Goal: Complete application form: Complete application form

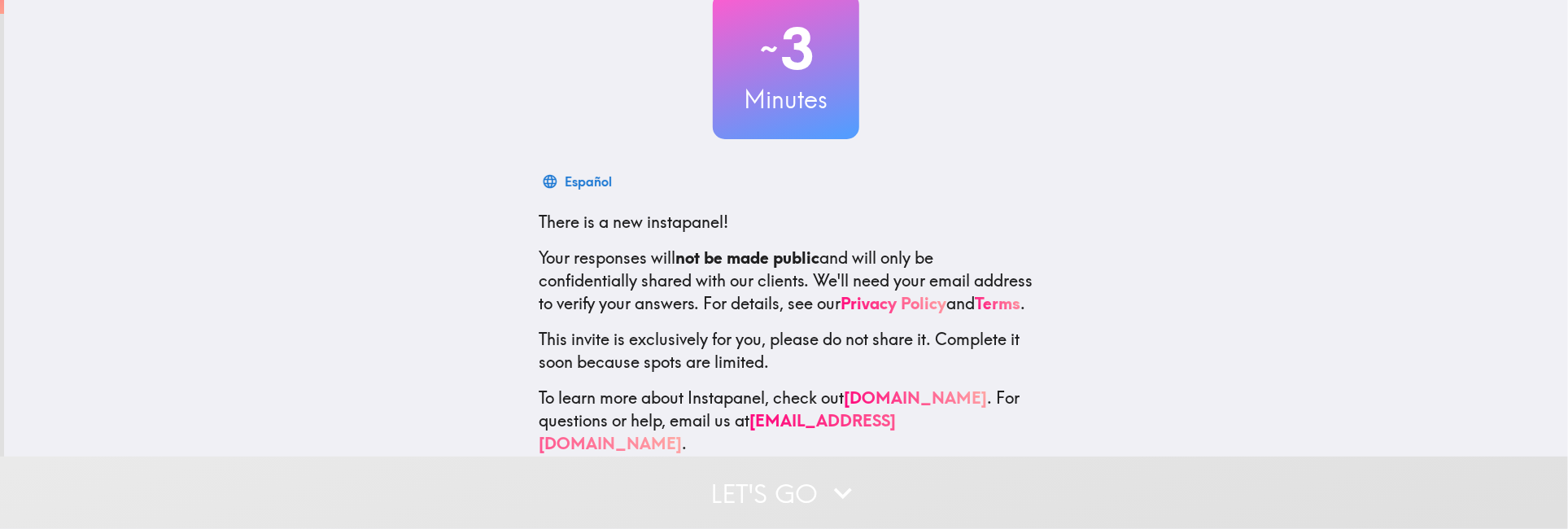
scroll to position [147, 0]
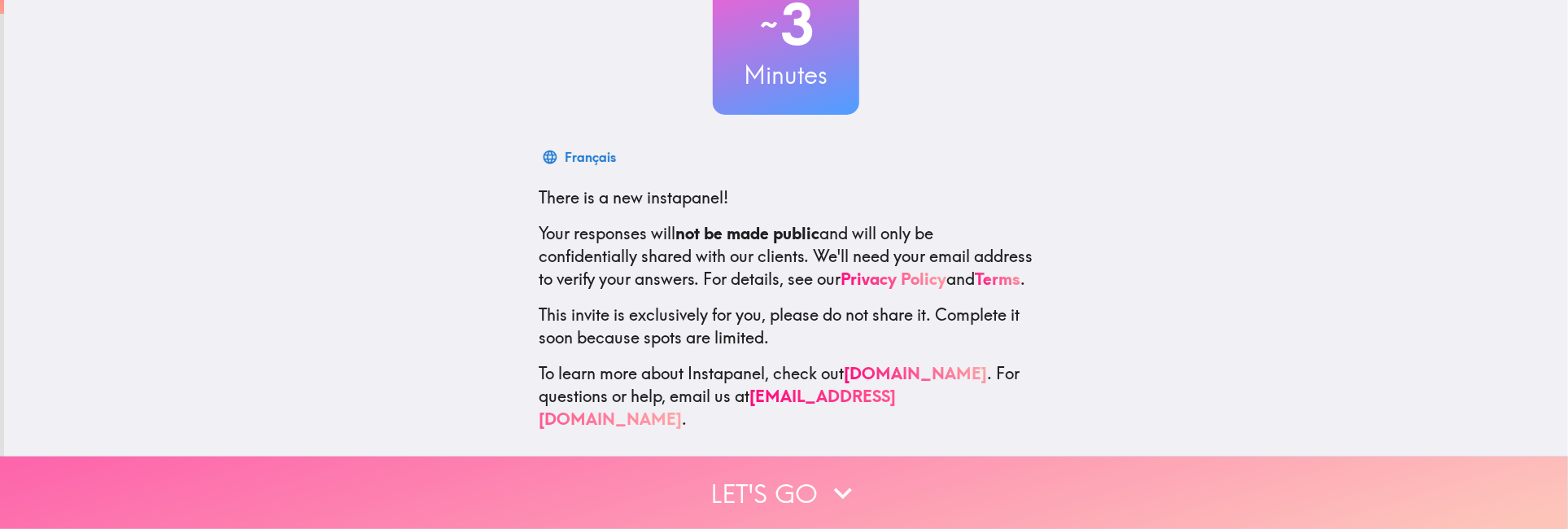
click at [793, 478] on button "Let's go" at bounding box center [784, 493] width 1568 height 73
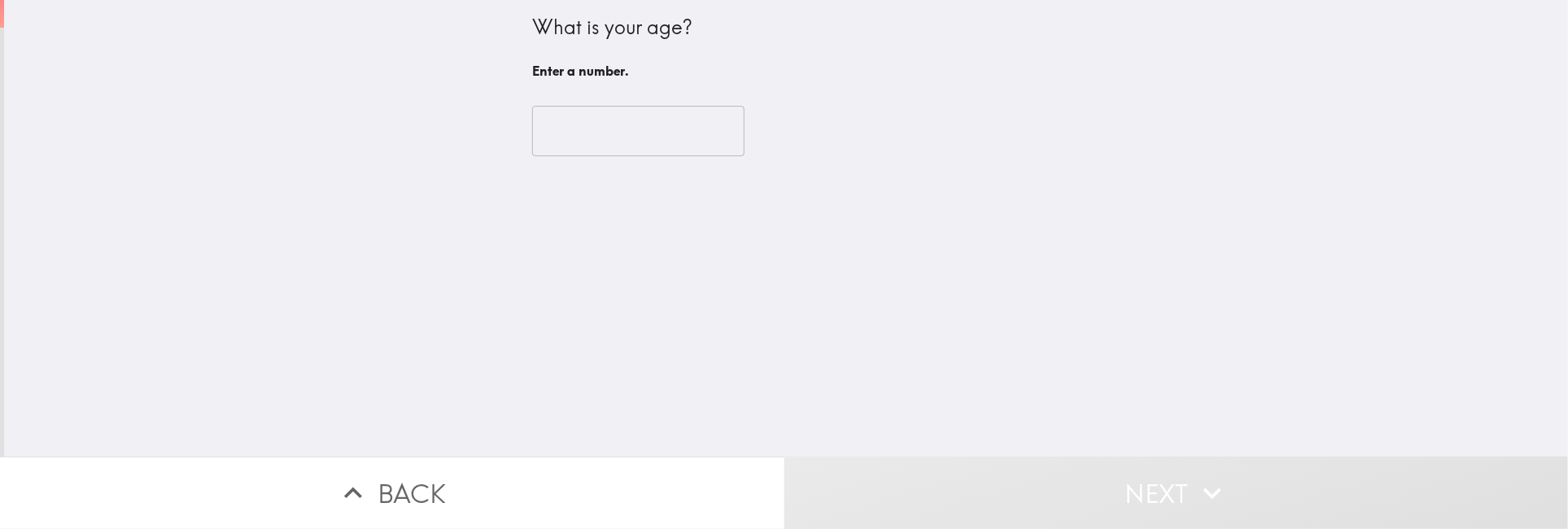
click at [593, 143] on input "number" at bounding box center [638, 131] width 213 height 51
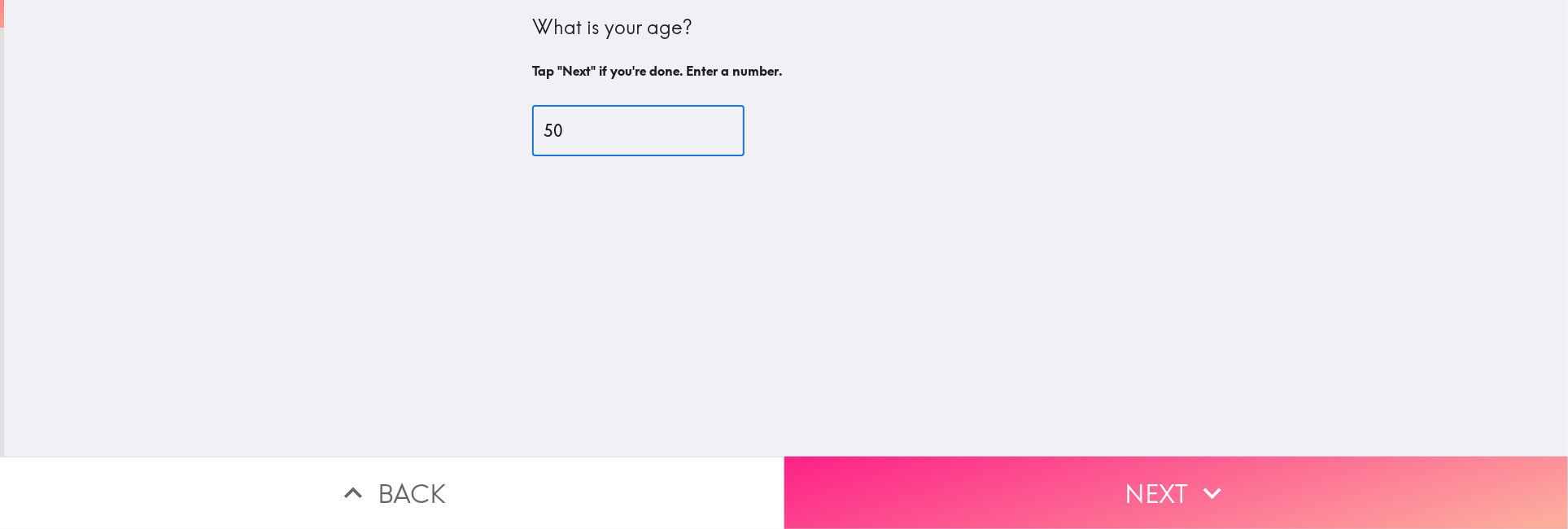
type input "50"
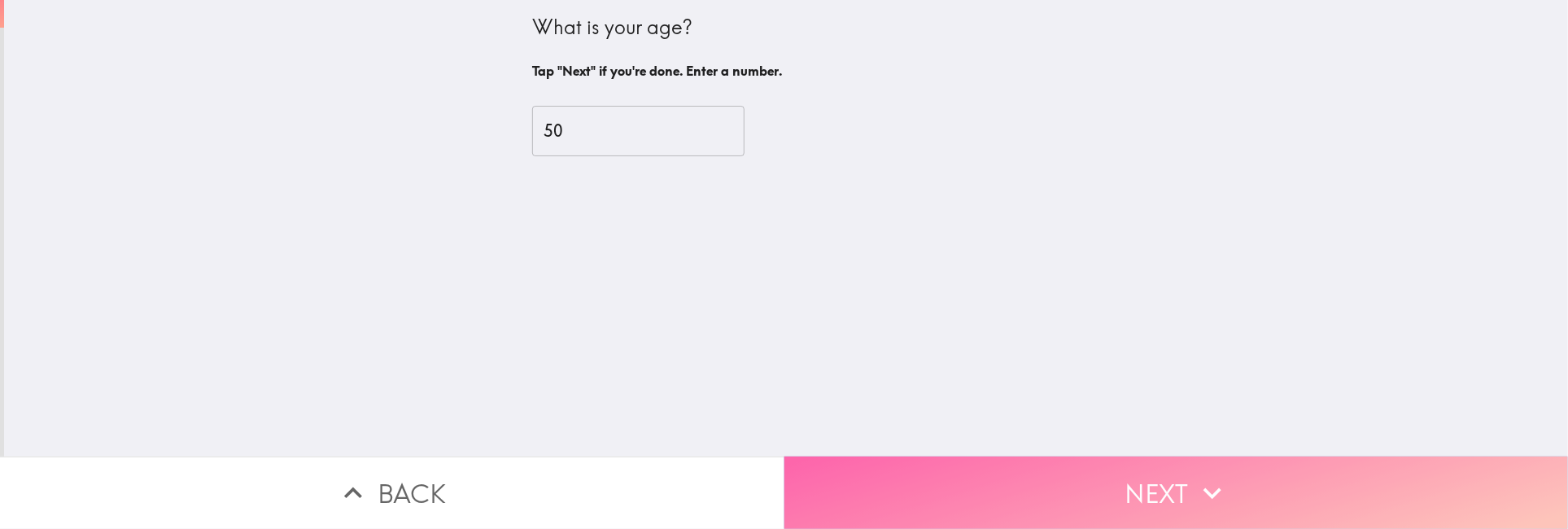
click at [1179, 483] on button "Next" at bounding box center [1177, 493] width 784 height 73
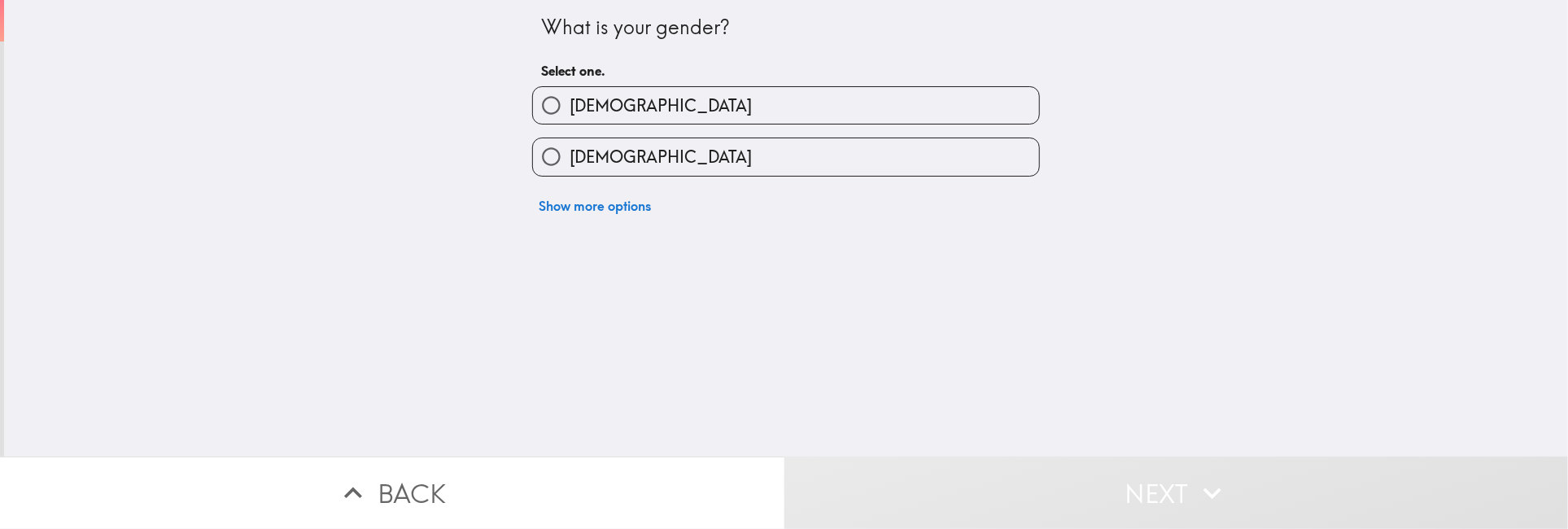
click at [630, 109] on label "[DEMOGRAPHIC_DATA]" at bounding box center [786, 105] width 506 height 36
click at [570, 109] on input "[DEMOGRAPHIC_DATA]" at bounding box center [552, 105] width 36 height 36
radio input "true"
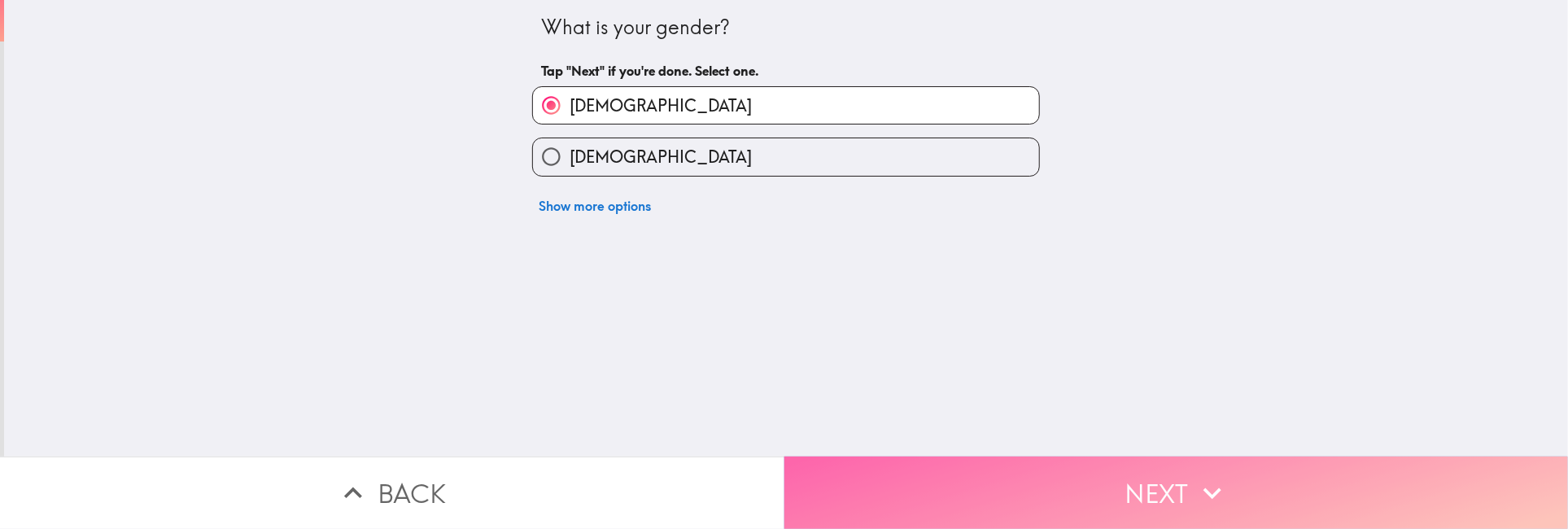
click at [1076, 490] on button "Next" at bounding box center [1177, 493] width 784 height 73
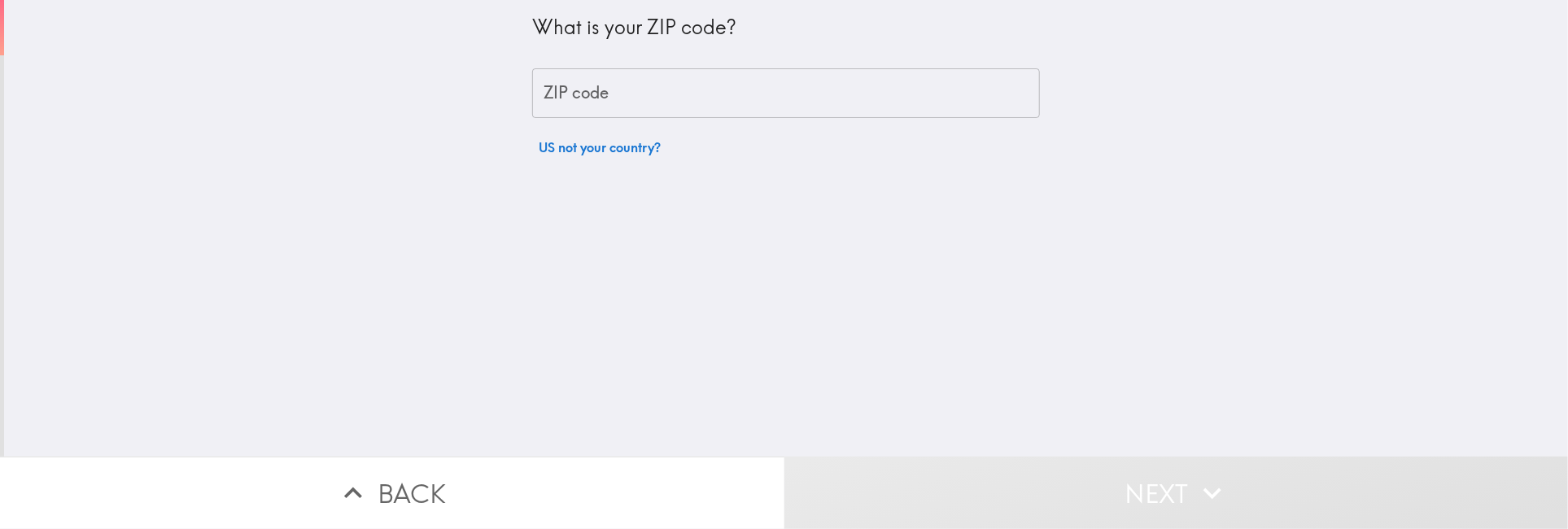
click at [578, 86] on input "ZIP code" at bounding box center [786, 94] width 508 height 51
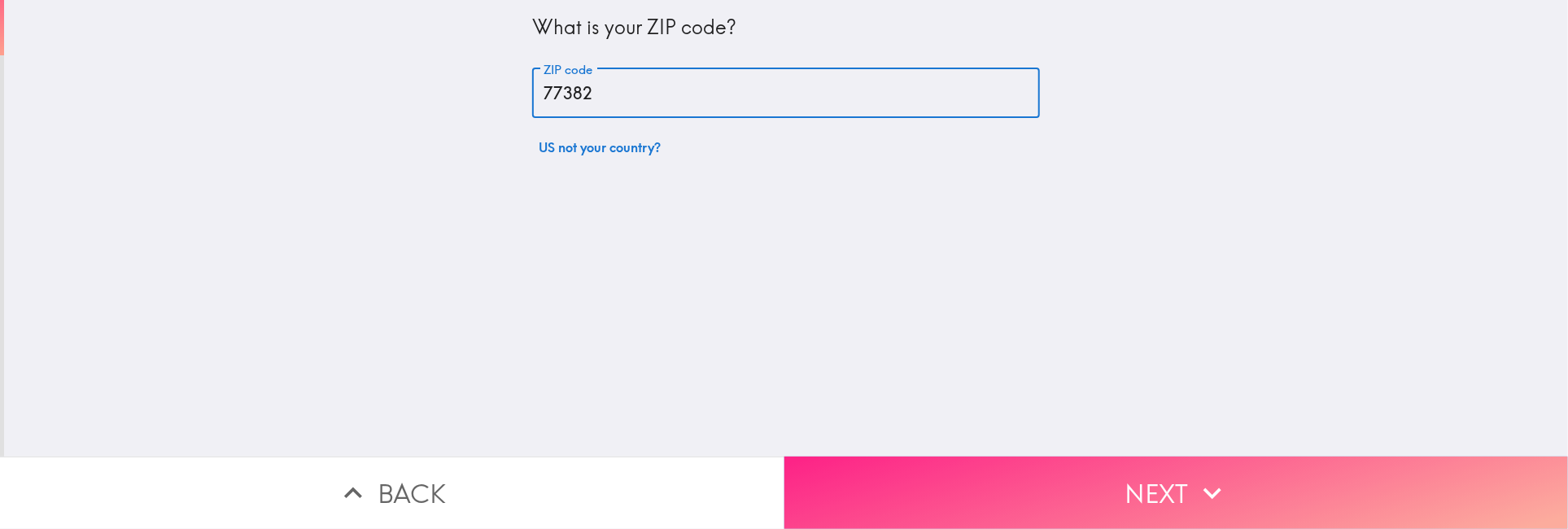
type input "77382"
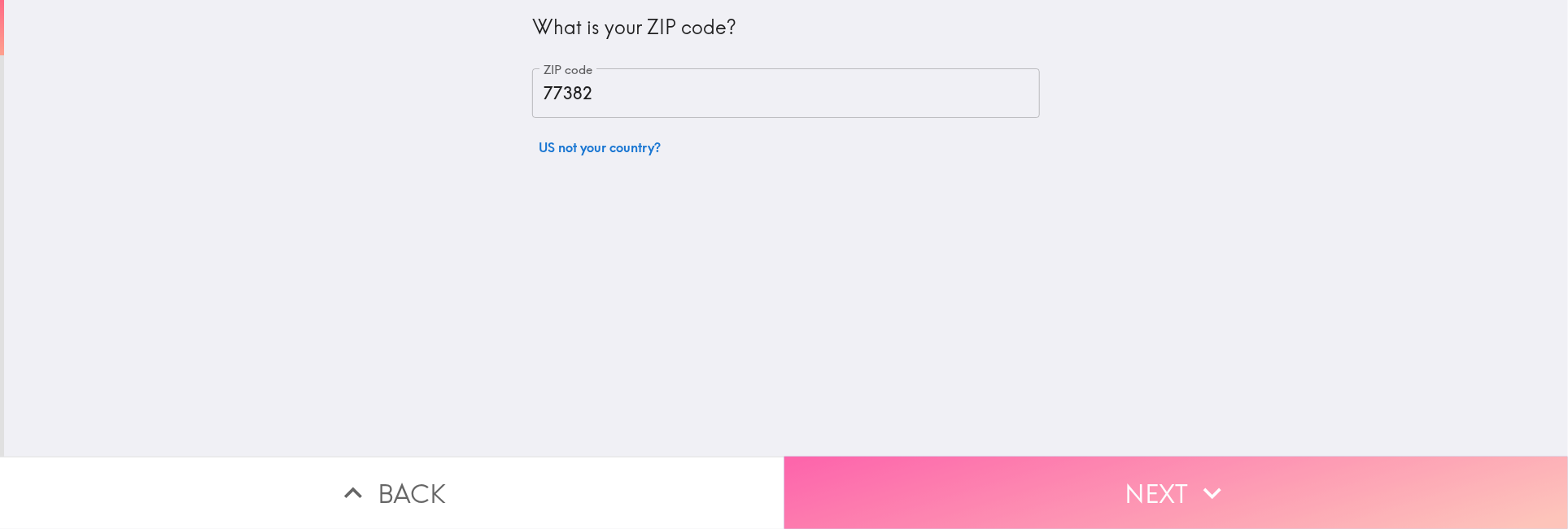
click at [1184, 470] on button "Next" at bounding box center [1177, 493] width 784 height 73
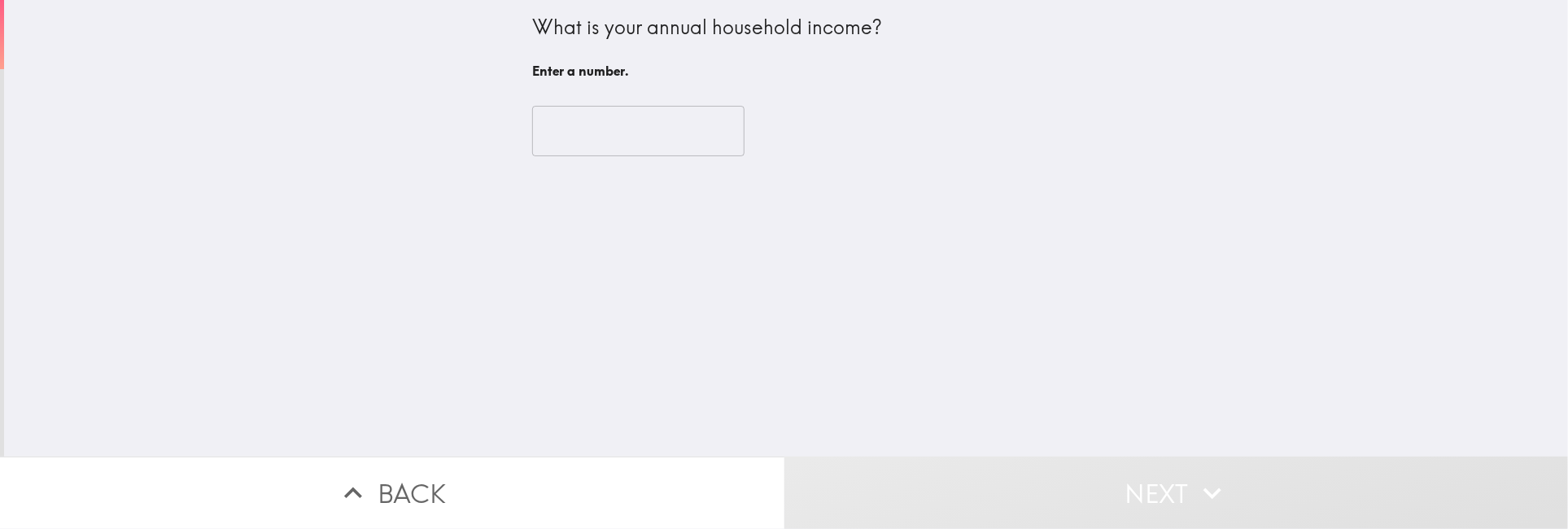
click at [610, 138] on input "number" at bounding box center [638, 131] width 213 height 51
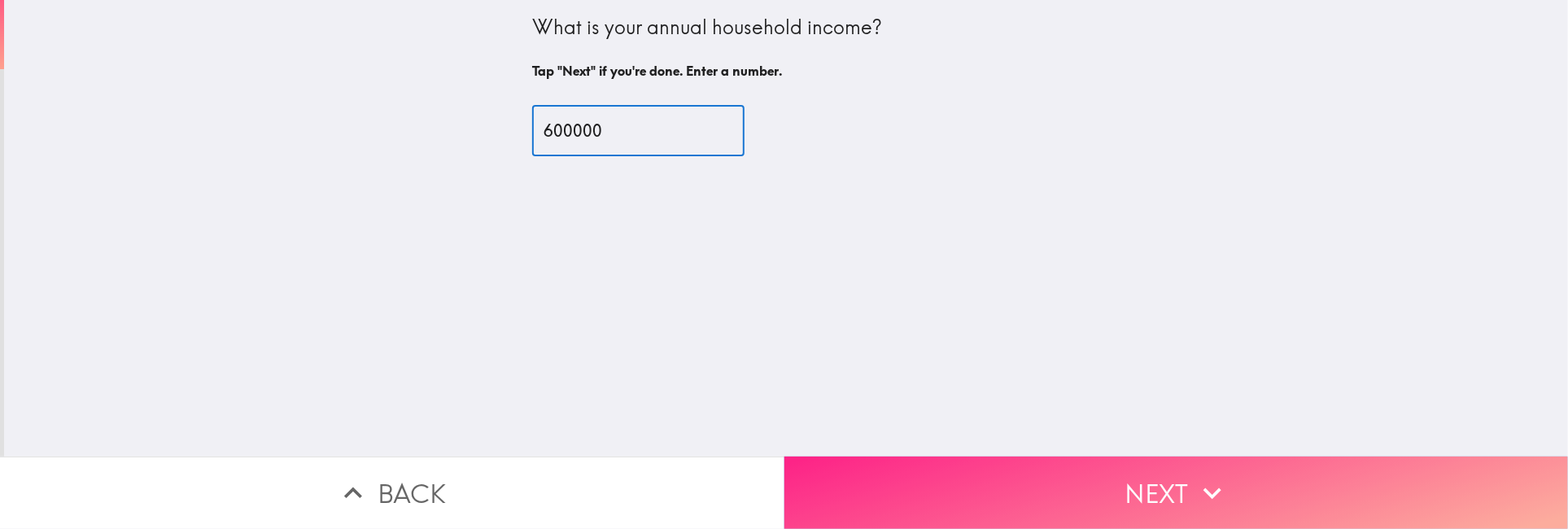
type input "600000"
click at [1120, 469] on button "Next" at bounding box center [1177, 493] width 784 height 73
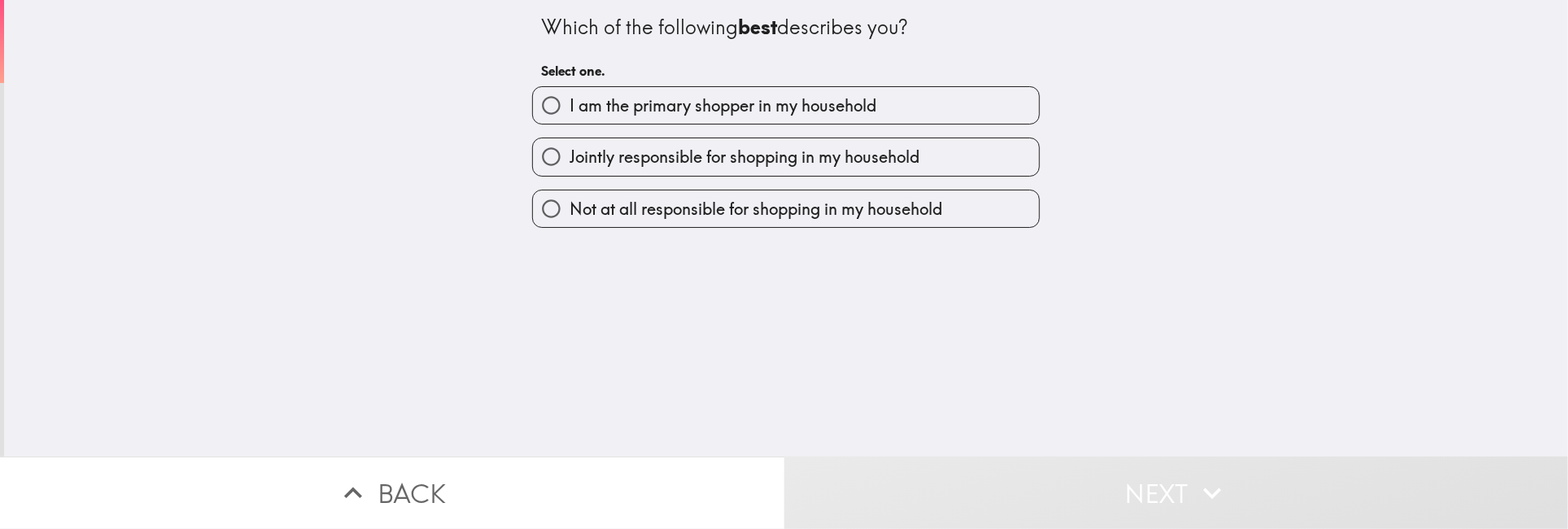
click at [659, 124] on label "I am the primary shopper in my household" at bounding box center [786, 105] width 506 height 36
click at [570, 124] on input "I am the primary shopper in my household" at bounding box center [552, 105] width 36 height 36
radio input "true"
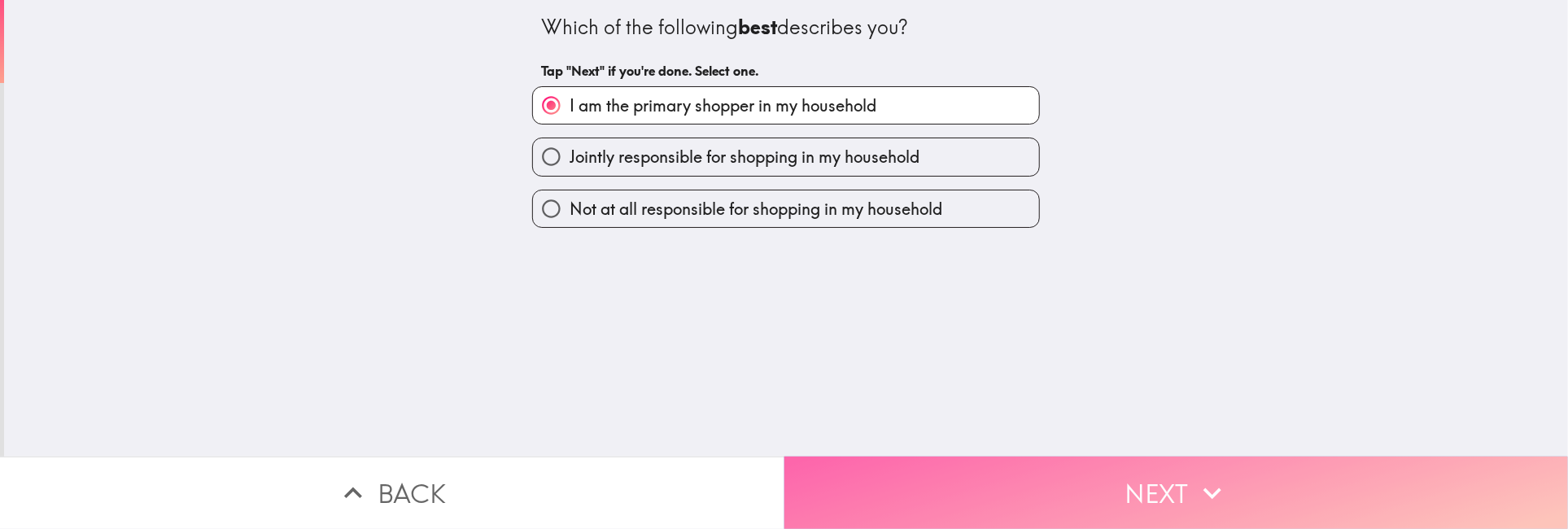
click at [1184, 495] on button "Next" at bounding box center [1177, 493] width 784 height 73
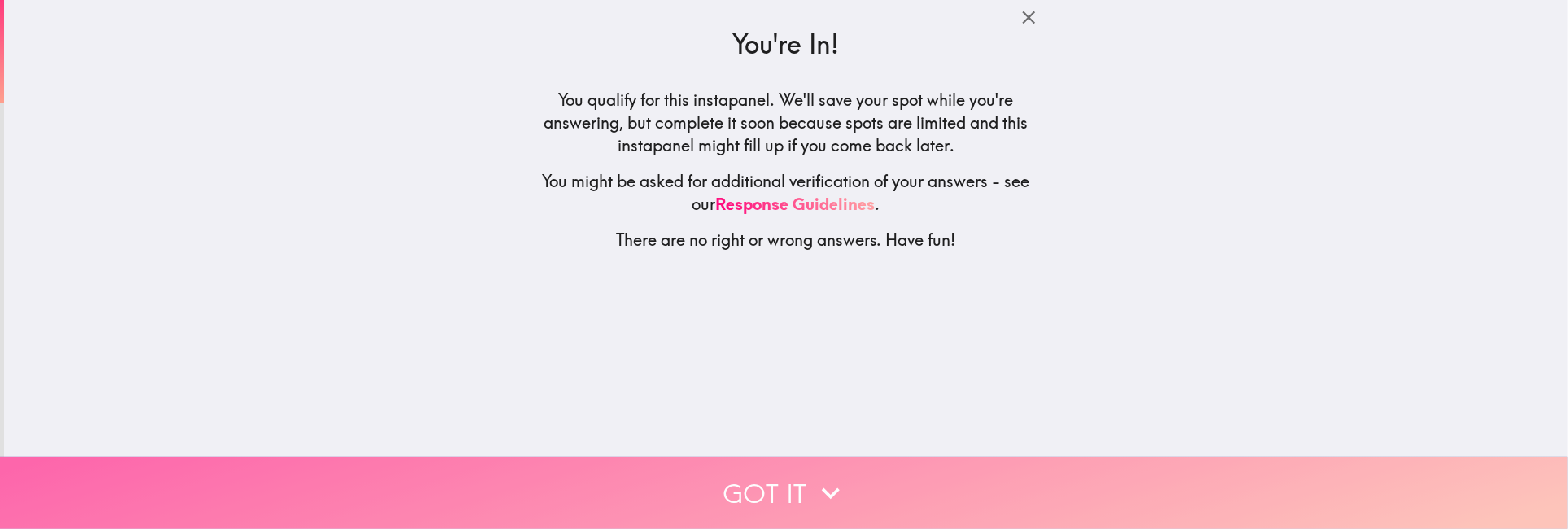
click at [783, 488] on button "Got it" at bounding box center [784, 493] width 1568 height 73
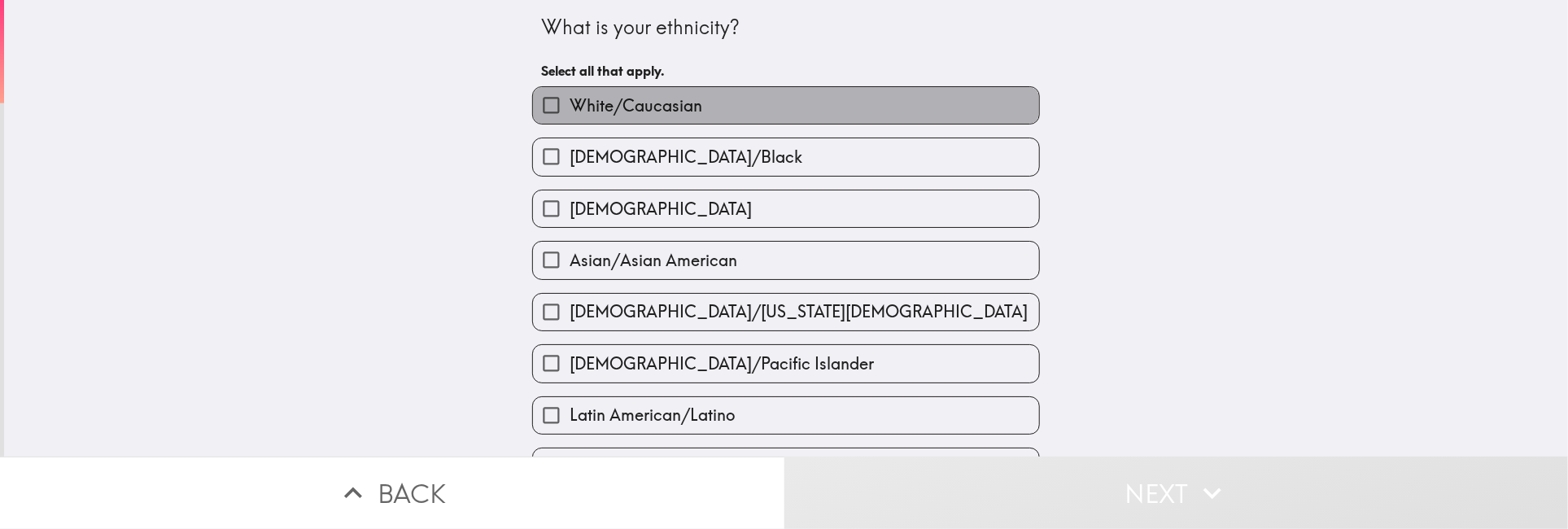
click at [676, 110] on span "White/Caucasian" at bounding box center [636, 106] width 133 height 23
click at [570, 110] on input "White/Caucasian" at bounding box center [552, 105] width 36 height 36
checkbox input "true"
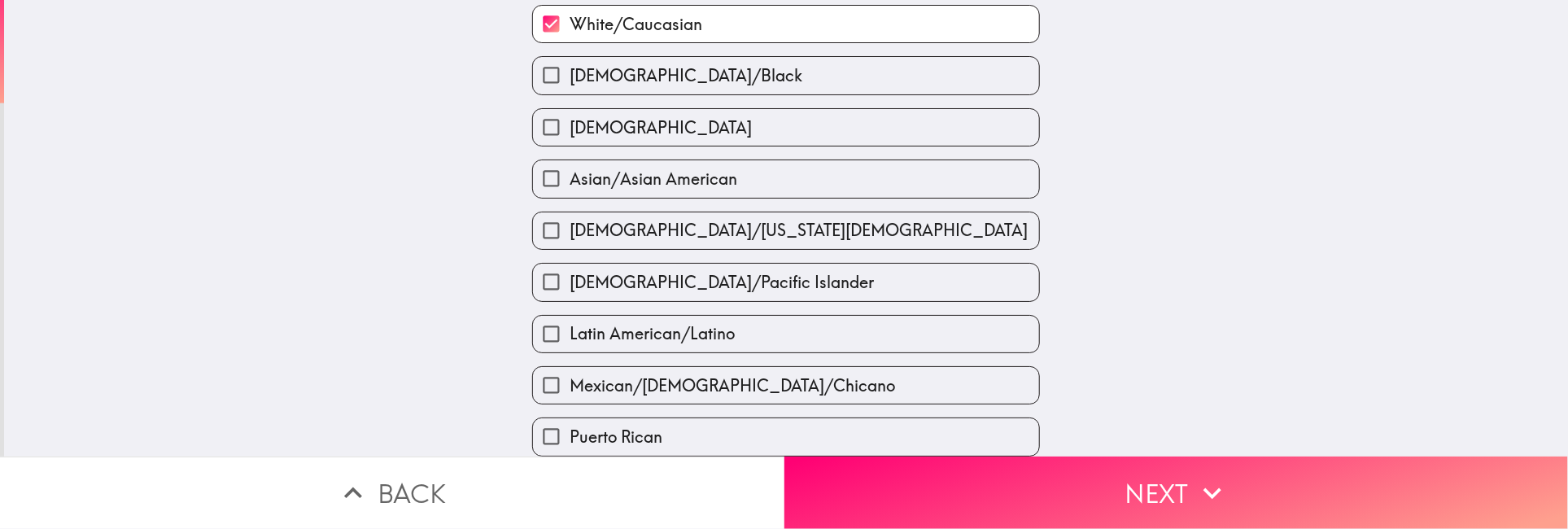
scroll to position [163, 0]
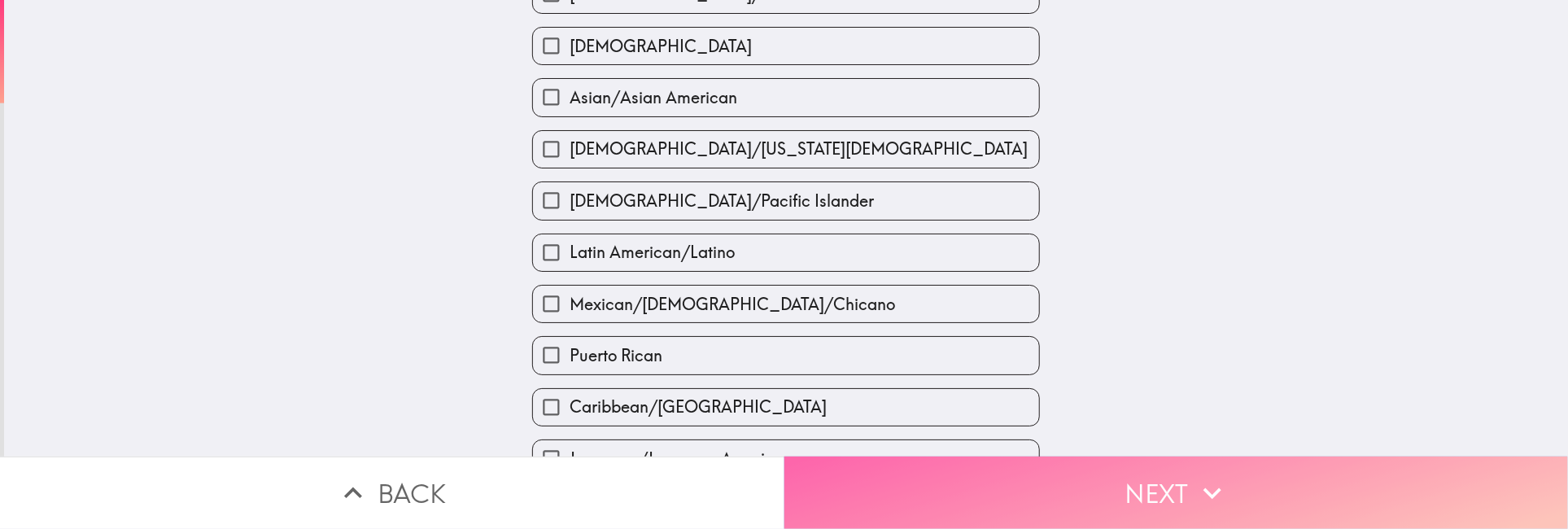
click at [1069, 478] on button "Next" at bounding box center [1177, 493] width 784 height 73
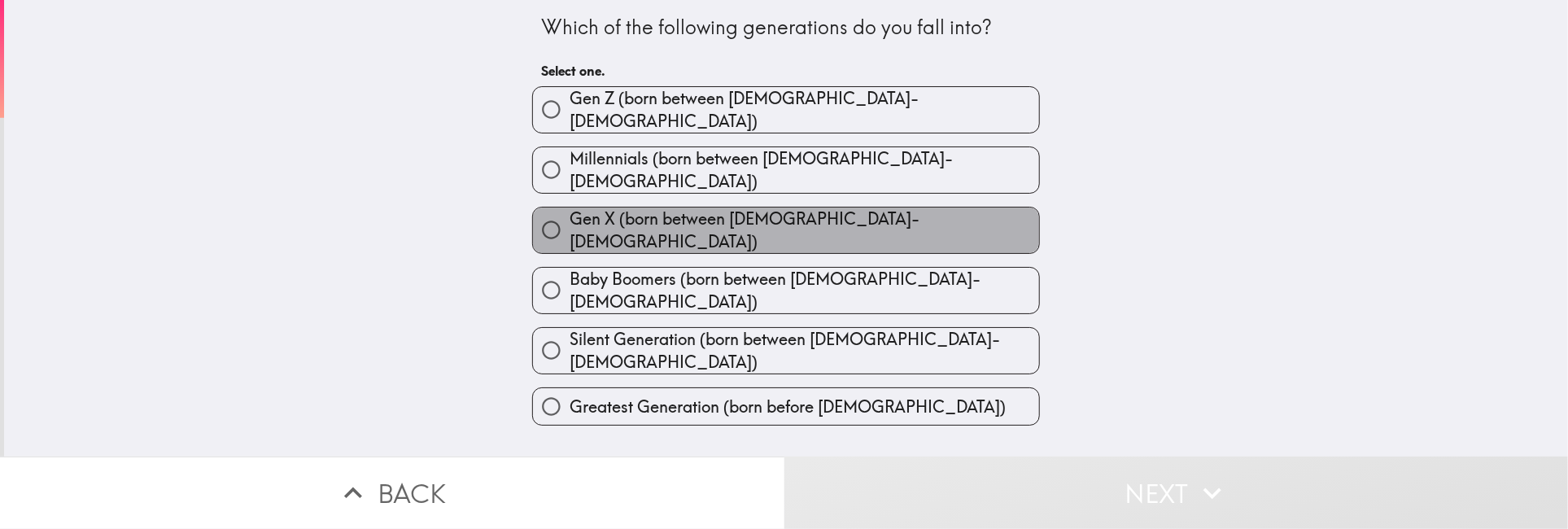
click at [642, 213] on span "Gen X (born between [DEMOGRAPHIC_DATA]-[DEMOGRAPHIC_DATA])" at bounding box center [805, 230] width 470 height 46
click at [570, 213] on input "Gen X (born between [DEMOGRAPHIC_DATA]-[DEMOGRAPHIC_DATA])" at bounding box center [552, 230] width 36 height 36
radio input "true"
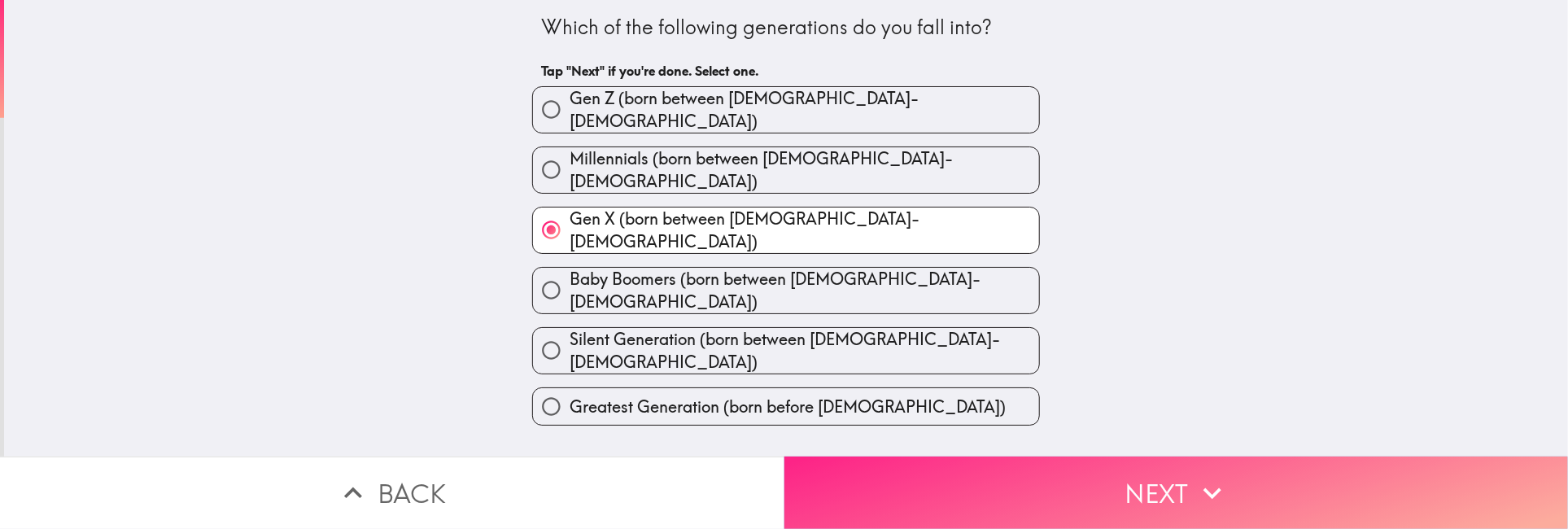
click at [1150, 470] on button "Next" at bounding box center [1177, 493] width 784 height 73
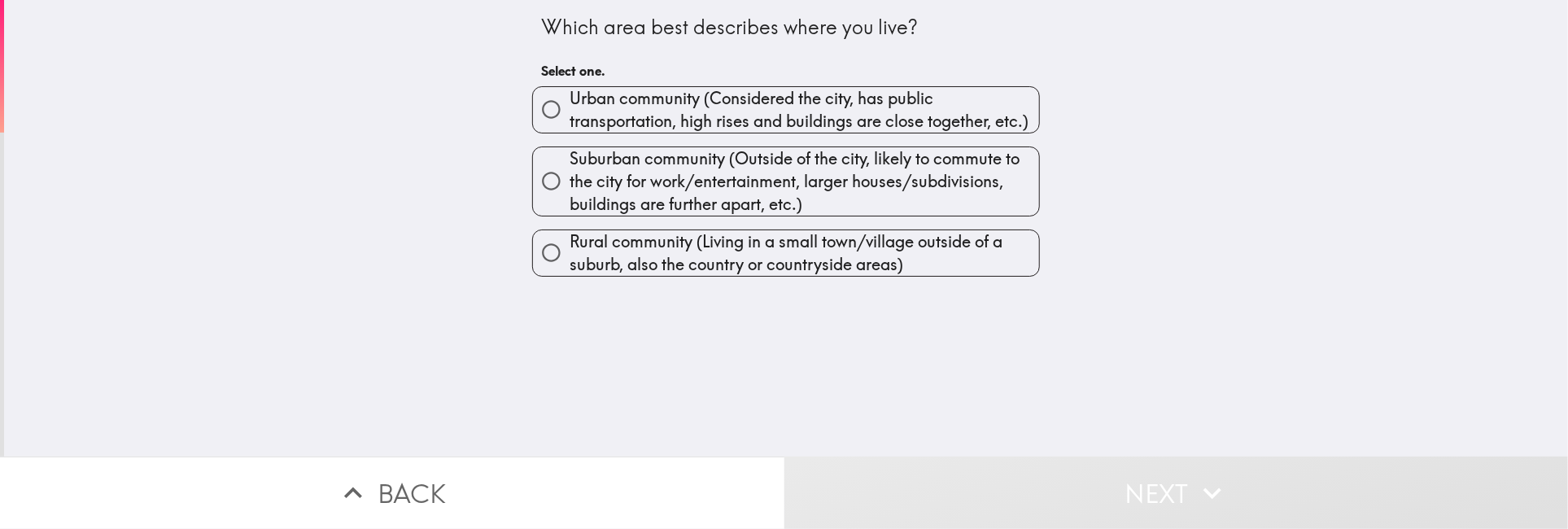
click at [617, 167] on span "Suburban community (Outside of the city, likely to commute to the city for work…" at bounding box center [805, 181] width 470 height 69
click at [570, 167] on input "Suburban community (Outside of the city, likely to commute to the city for work…" at bounding box center [552, 181] width 36 height 36
radio input "true"
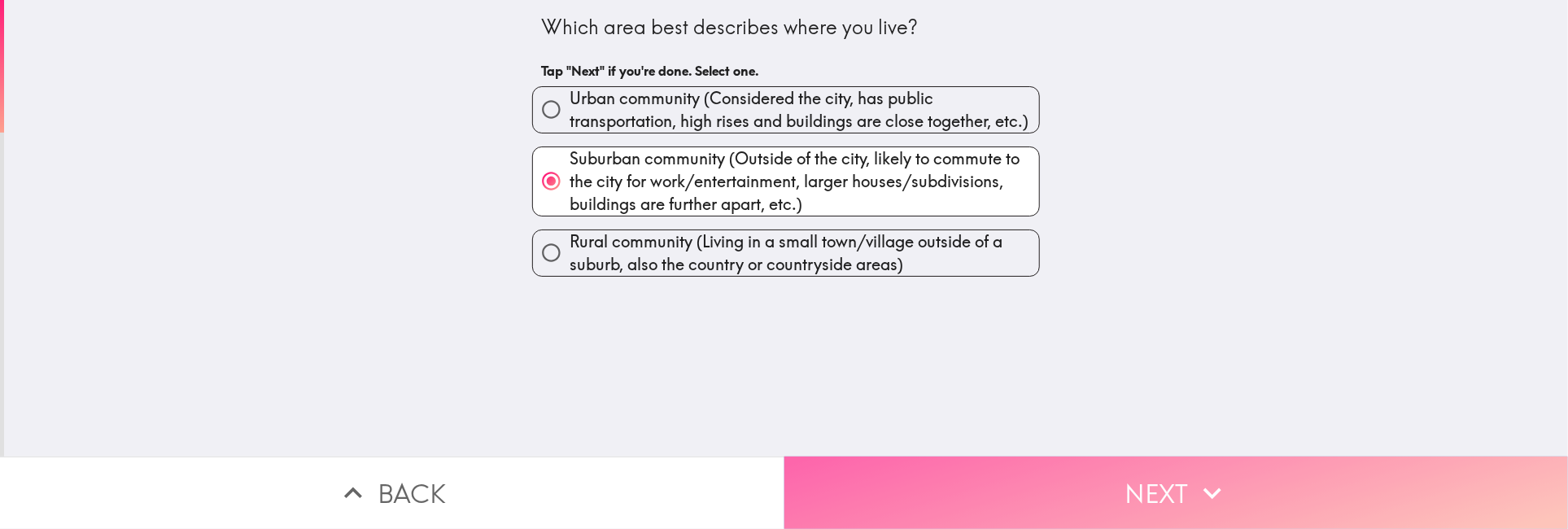
click at [1125, 485] on button "Next" at bounding box center [1177, 493] width 784 height 73
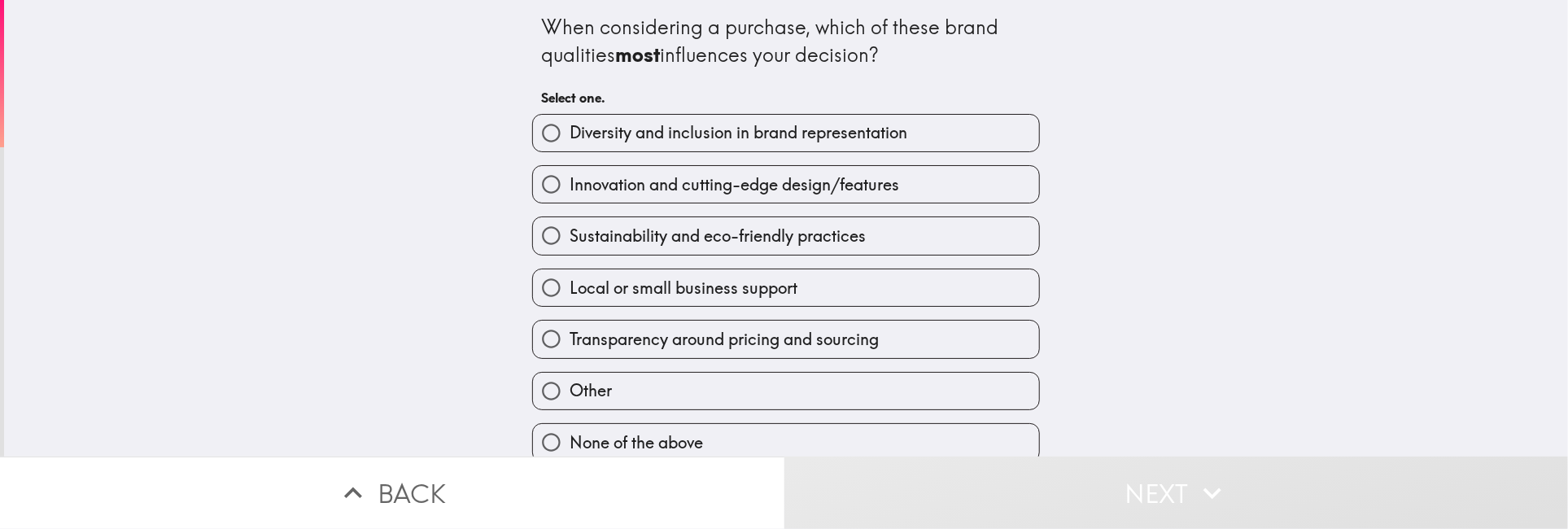
scroll to position [18, 0]
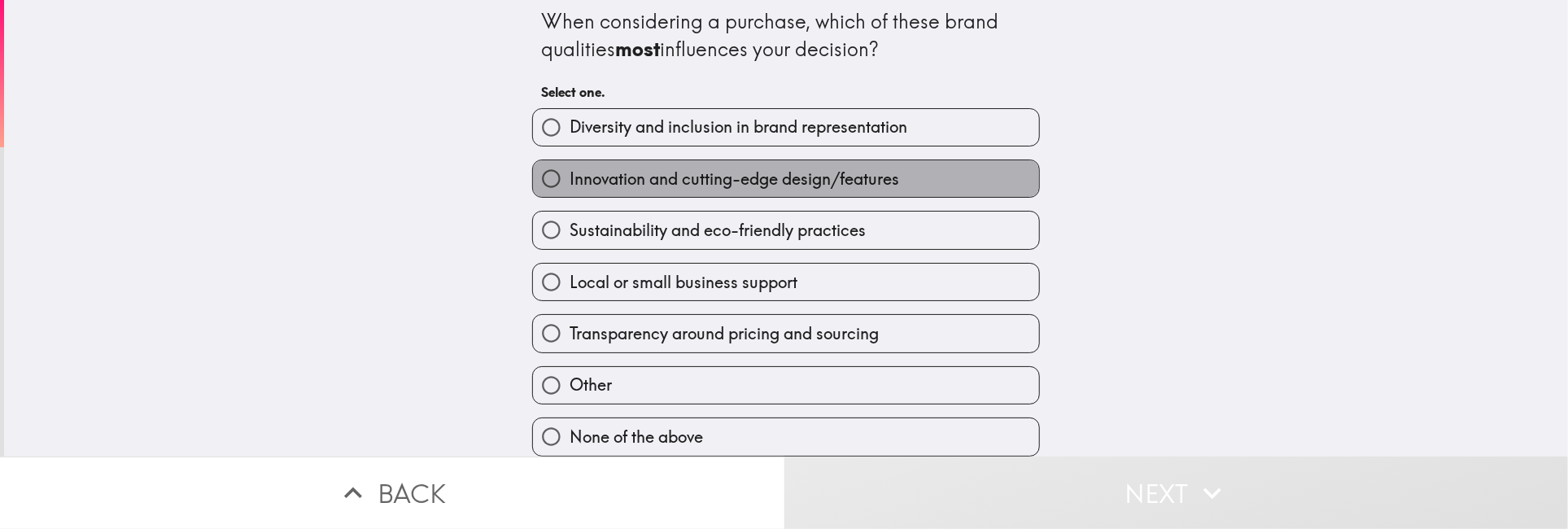
click at [707, 168] on span "Innovation and cutting-edge design/features" at bounding box center [734, 180] width 329 height 23
click at [570, 160] on input "Innovation and cutting-edge design/features" at bounding box center [552, 179] width 36 height 36
radio input "true"
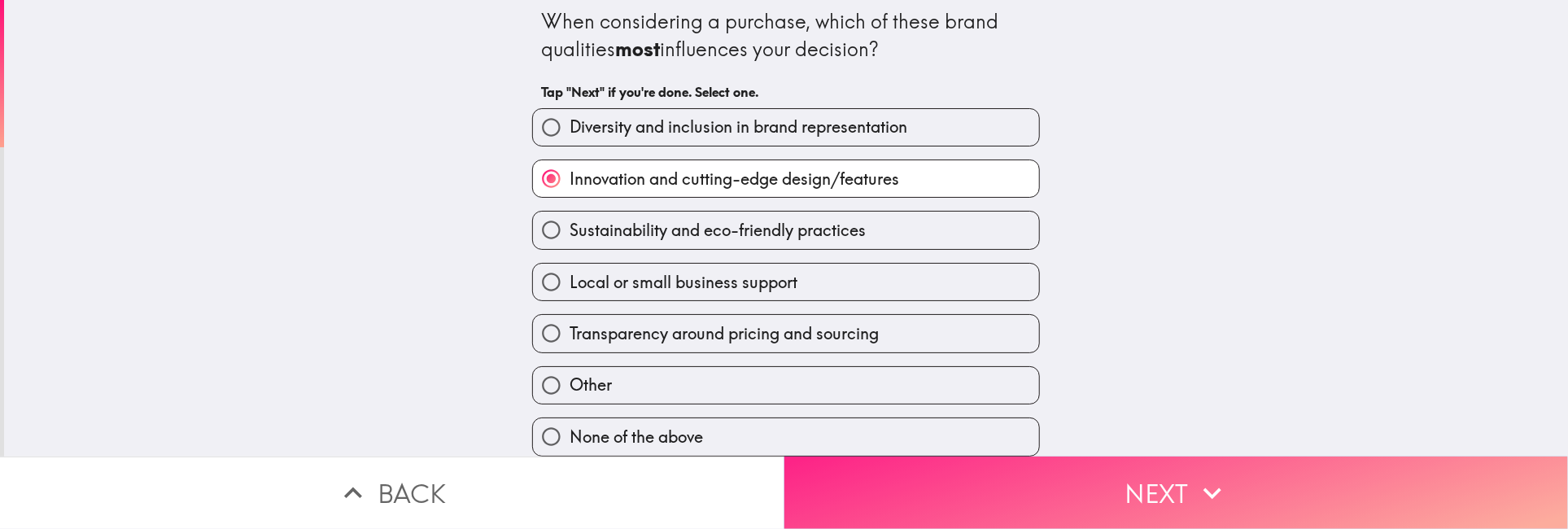
click at [1193, 516] on button "Next" at bounding box center [1177, 493] width 784 height 73
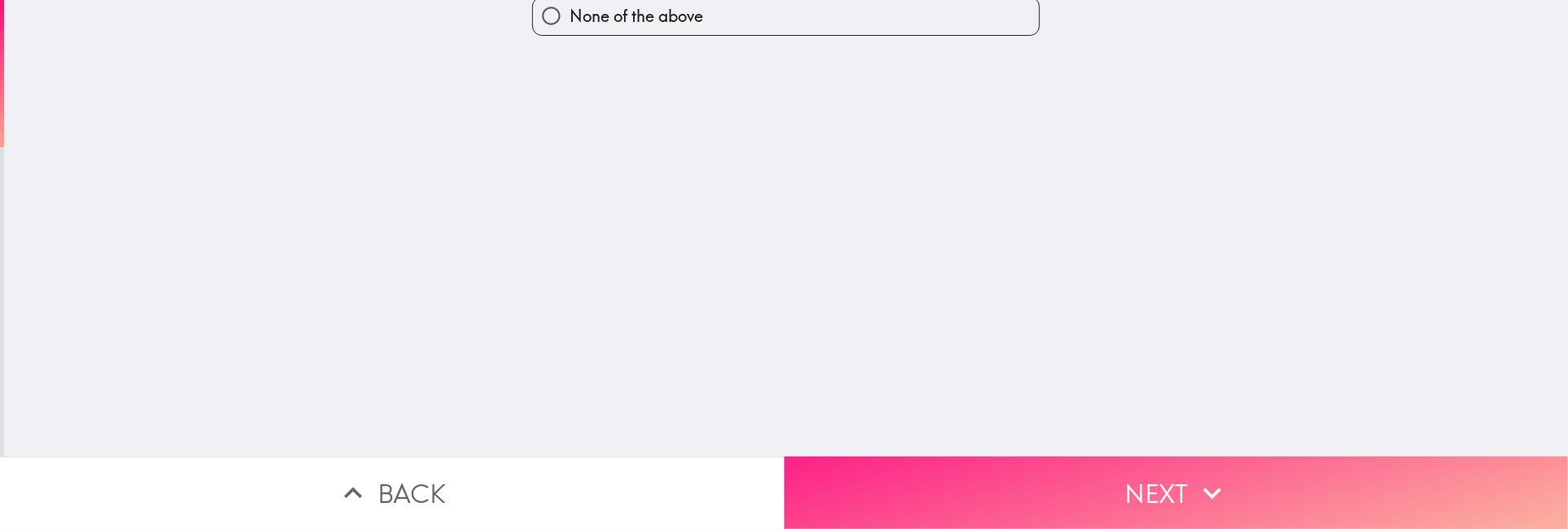
scroll to position [0, 0]
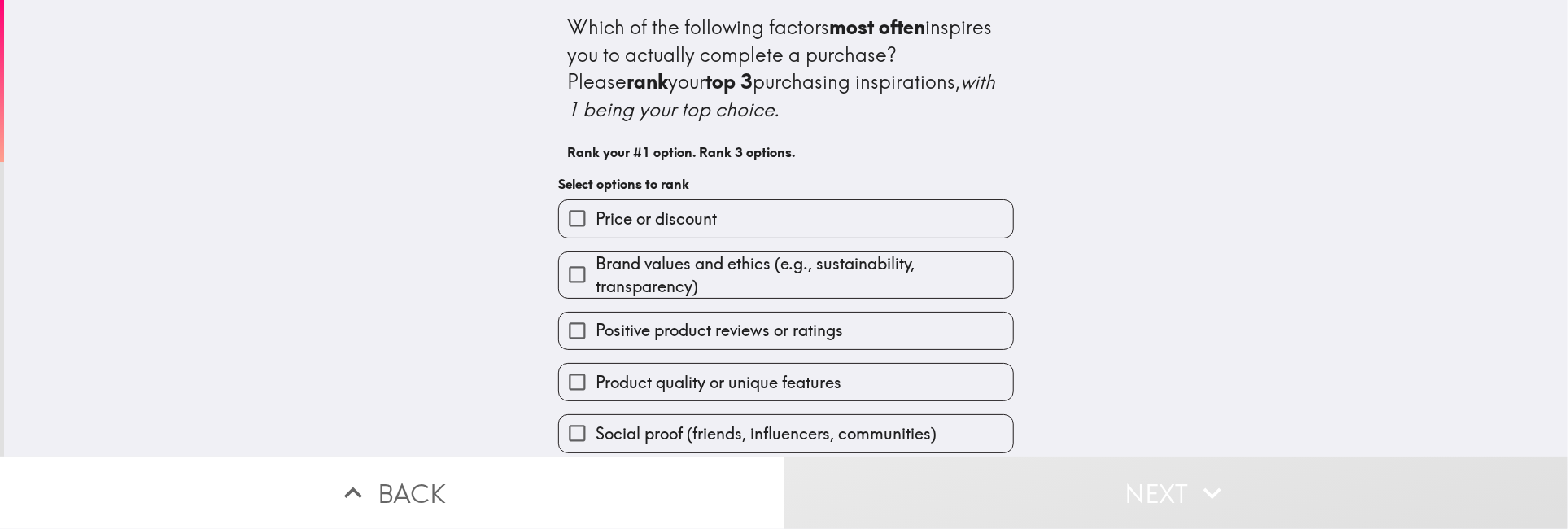
scroll to position [81, 0]
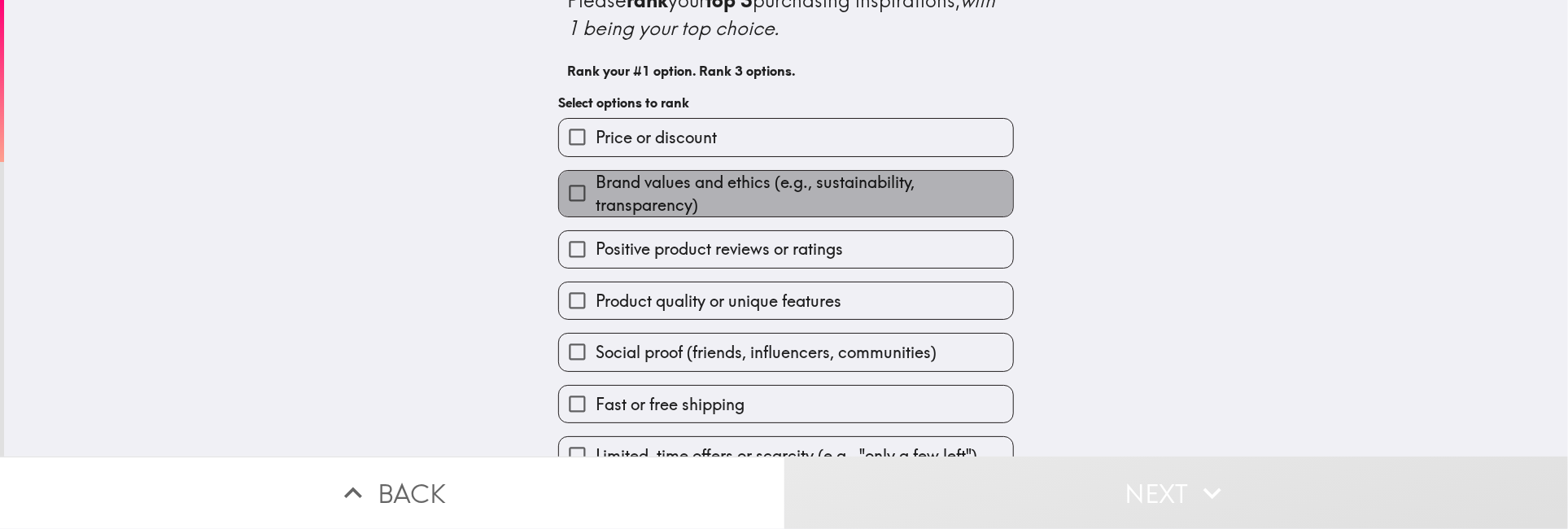
click at [632, 188] on span "Brand values and ethics (e.g., sustainability, transparency)" at bounding box center [804, 194] width 417 height 46
click at [596, 188] on input "Brand values and ethics (e.g., sustainability, transparency)" at bounding box center [577, 193] width 36 height 36
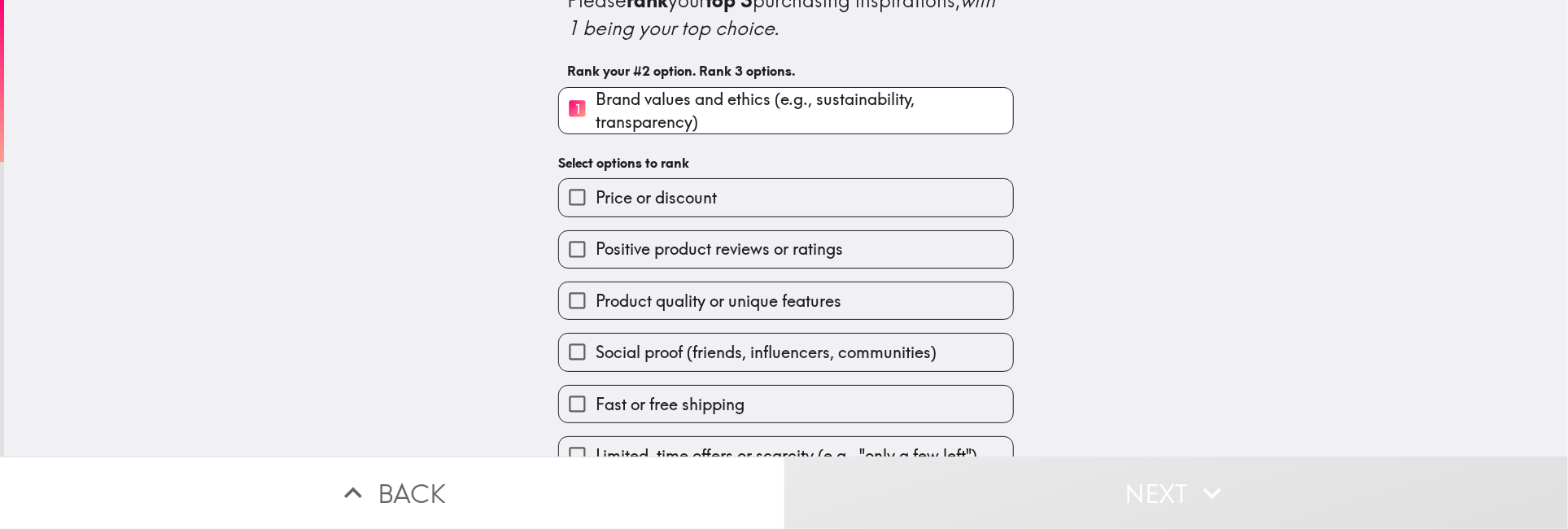
scroll to position [113, 0]
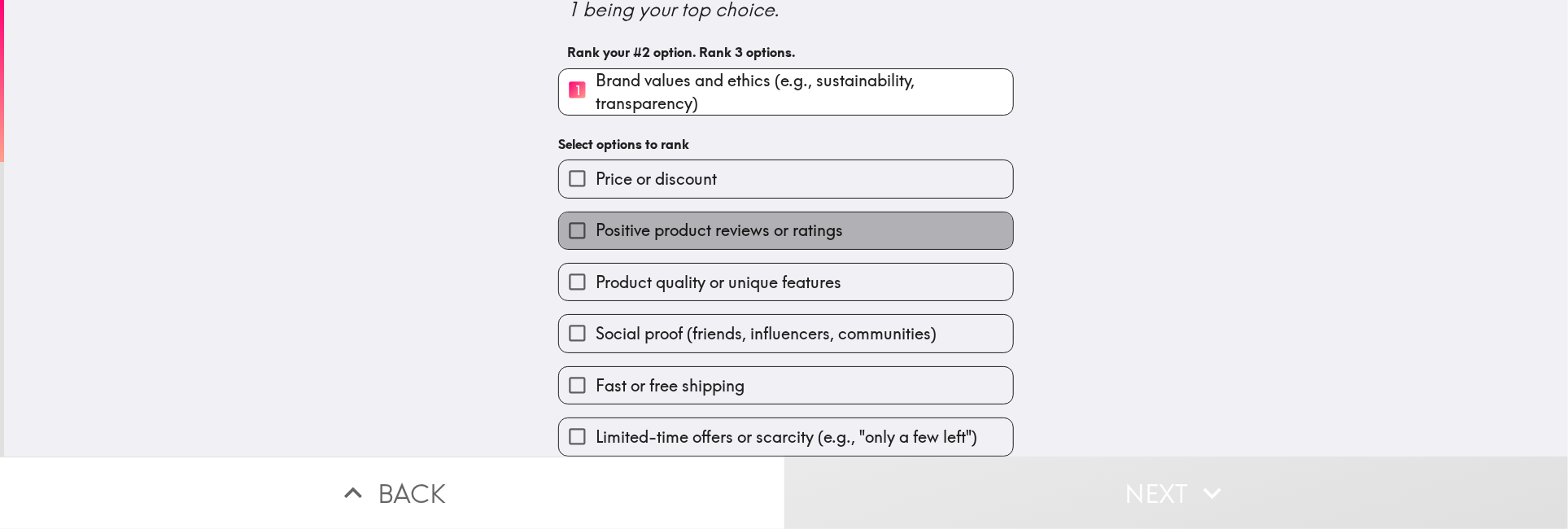
click at [778, 219] on span "Positive product reviews or ratings" at bounding box center [719, 230] width 247 height 23
click at [596, 213] on input "Positive product reviews or ratings" at bounding box center [577, 231] width 36 height 36
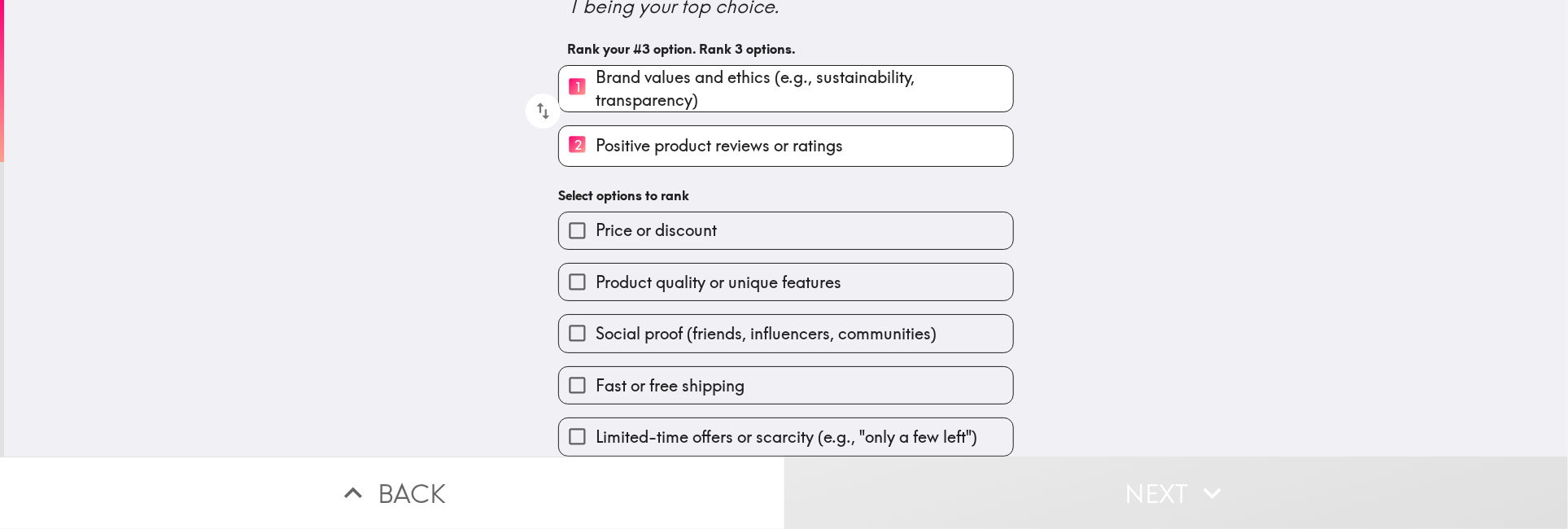
click at [780, 276] on span "Product quality or unique features" at bounding box center [719, 283] width 246 height 23
click at [596, 276] on input "Product quality or unique features" at bounding box center [577, 282] width 36 height 36
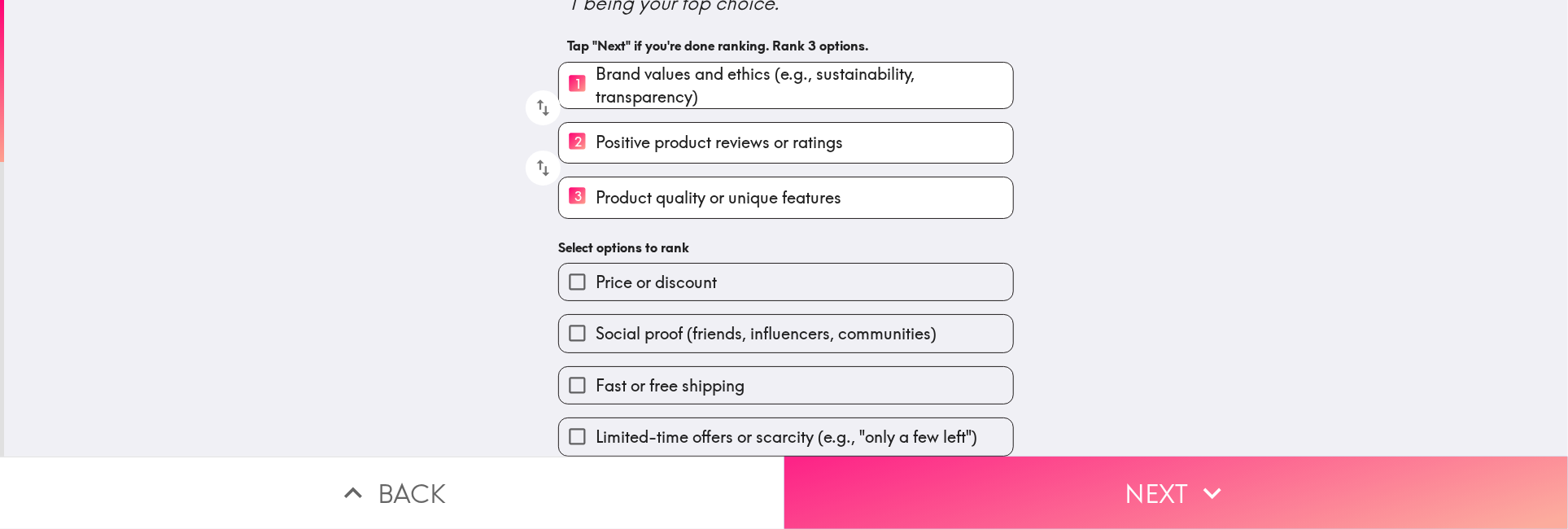
click at [1215, 490] on icon "button" at bounding box center [1213, 494] width 36 height 36
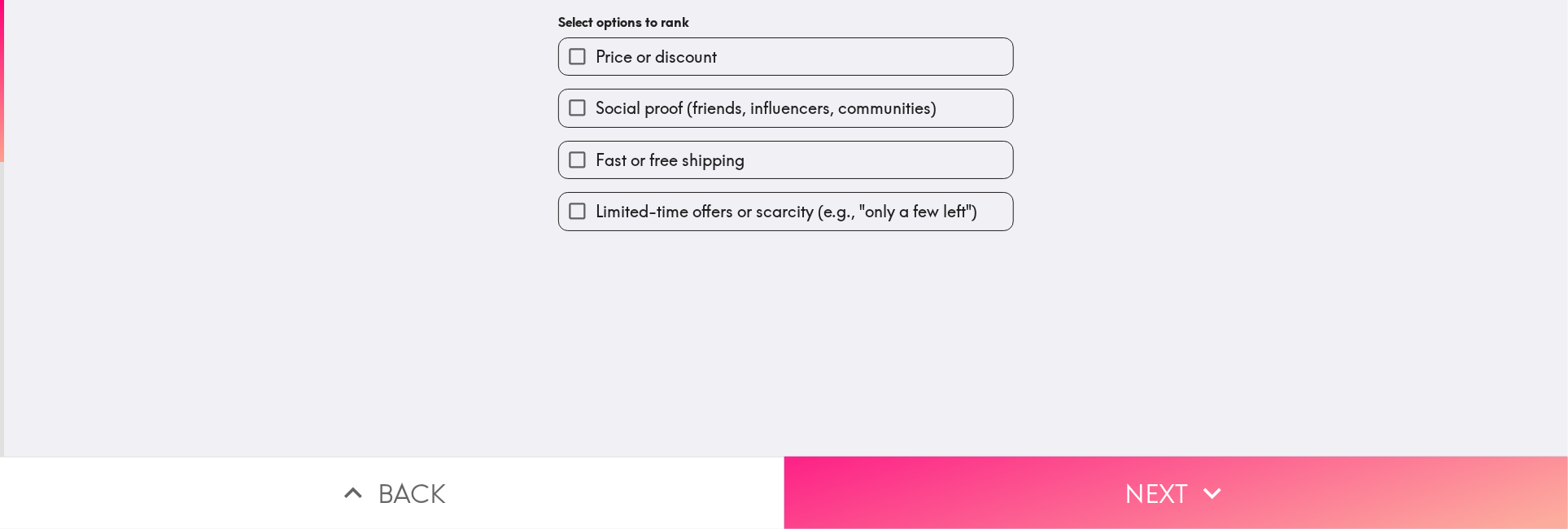
scroll to position [0, 0]
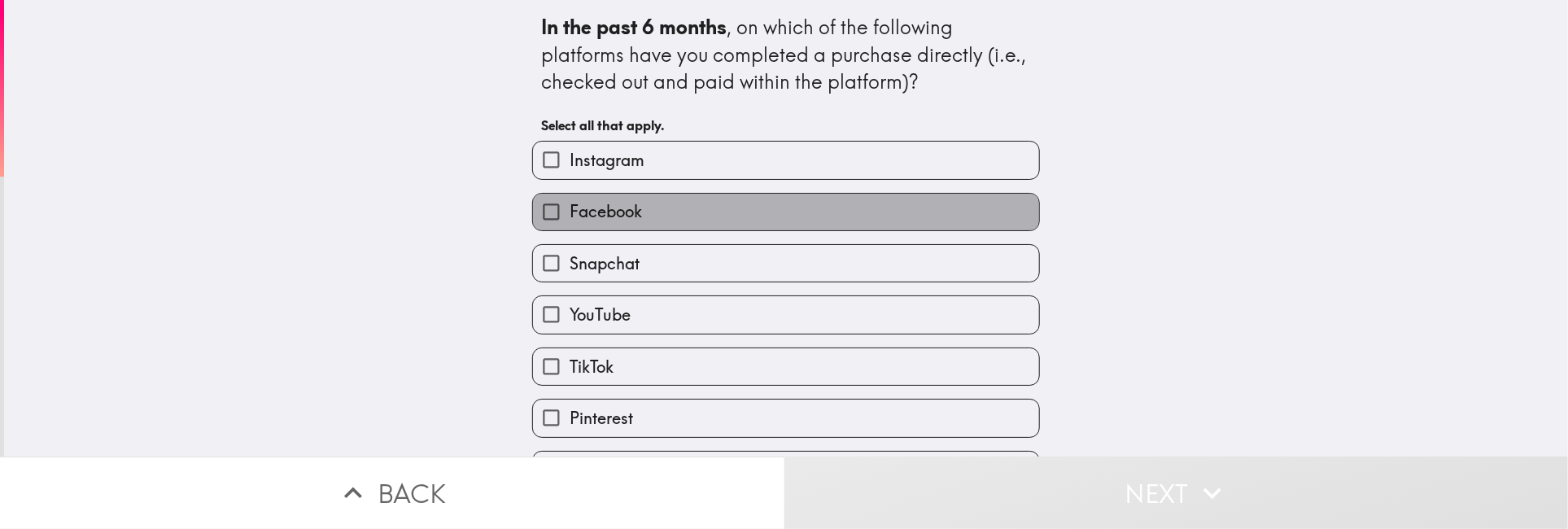
click at [623, 214] on span "Facebook" at bounding box center [606, 212] width 73 height 23
click at [570, 214] on input "Facebook" at bounding box center [552, 212] width 36 height 36
checkbox input "true"
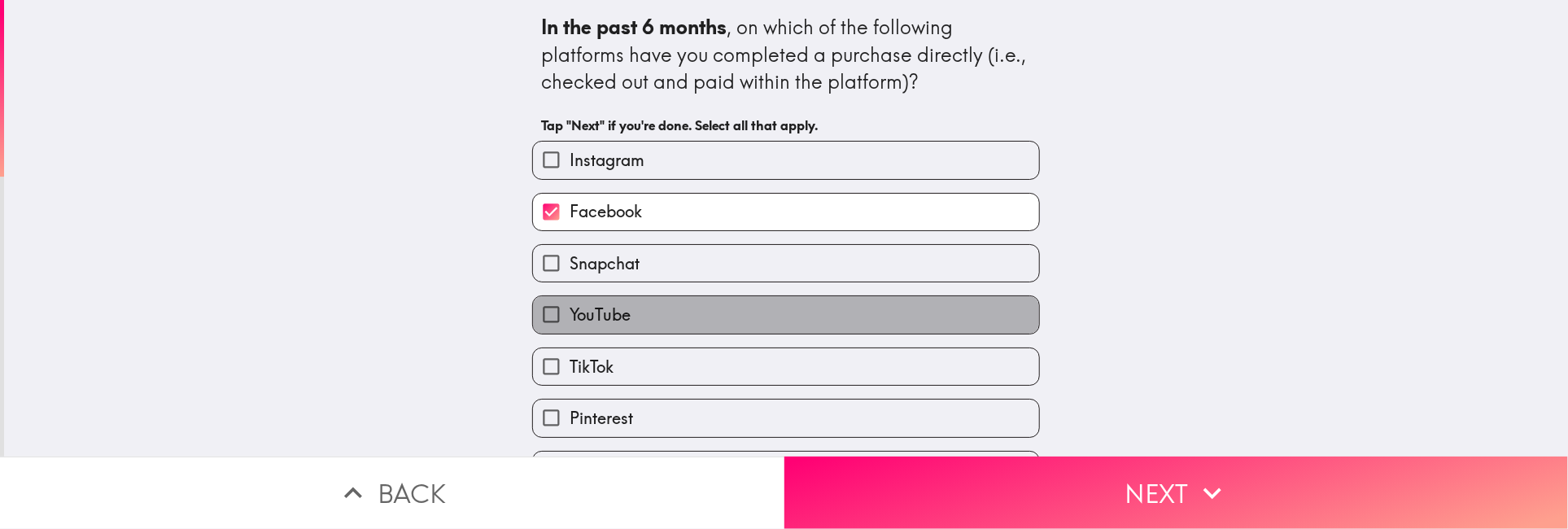
click at [649, 313] on label "YouTube" at bounding box center [786, 314] width 506 height 36
click at [570, 313] on input "YouTube" at bounding box center [552, 314] width 36 height 36
checkbox input "true"
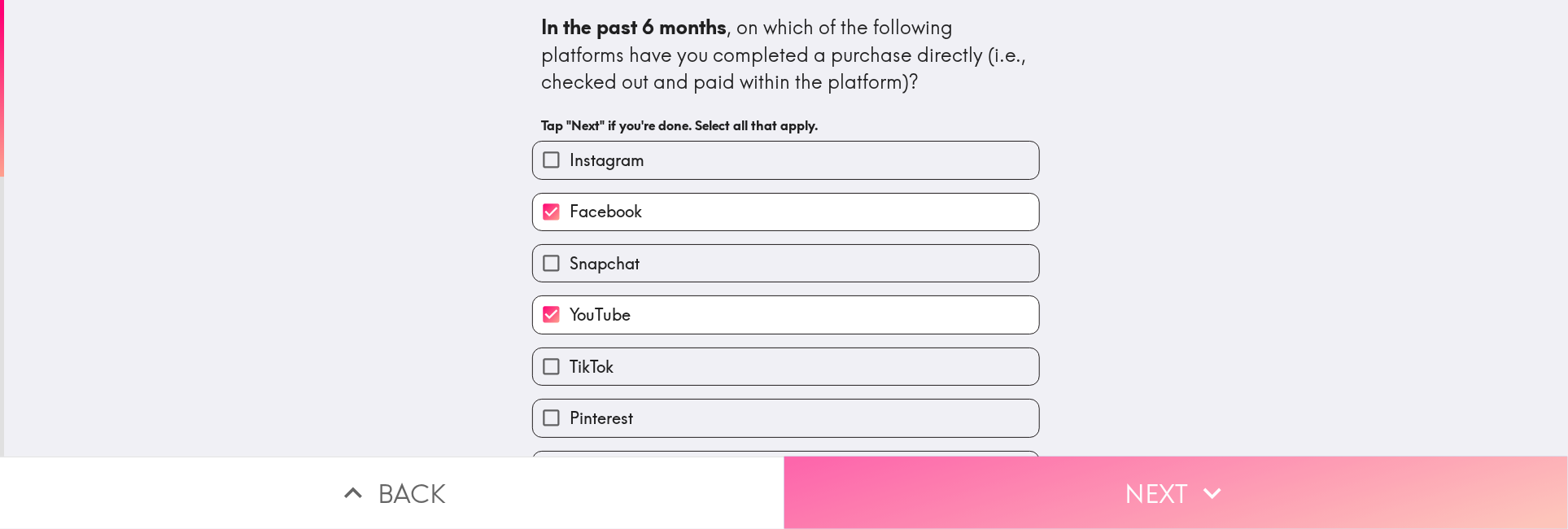
click at [1180, 492] on button "Next" at bounding box center [1177, 493] width 784 height 73
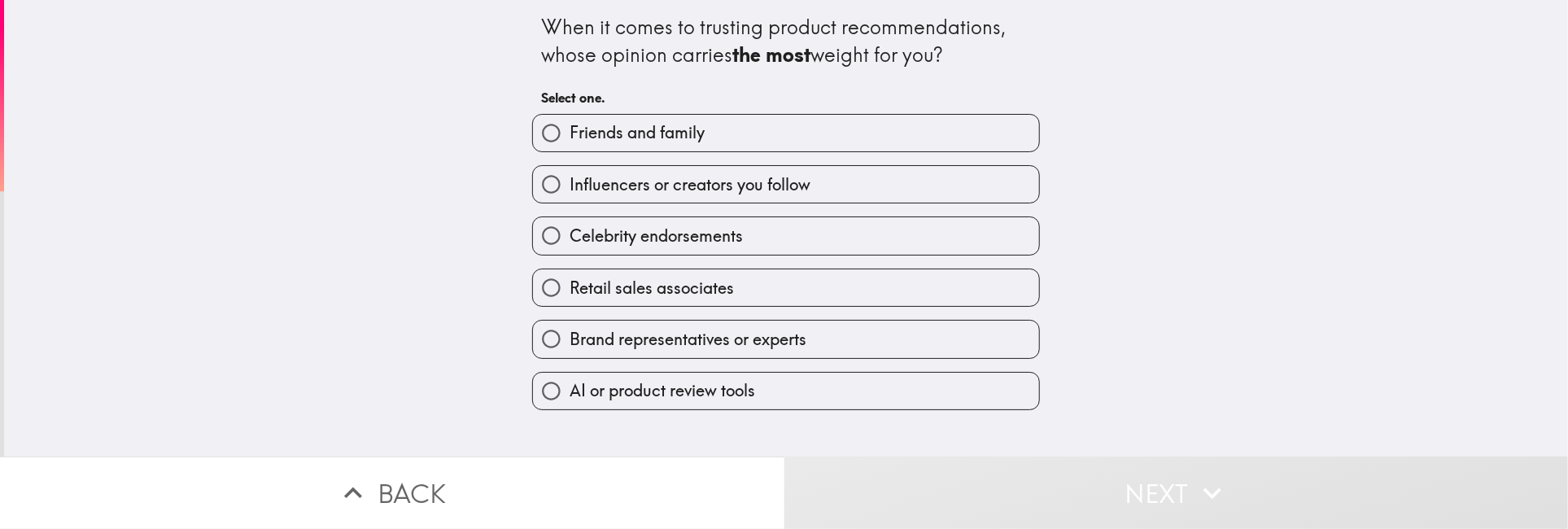
click at [634, 136] on span "Friends and family" at bounding box center [638, 133] width 136 height 23
click at [570, 136] on input "Friends and family" at bounding box center [552, 133] width 36 height 36
radio input "true"
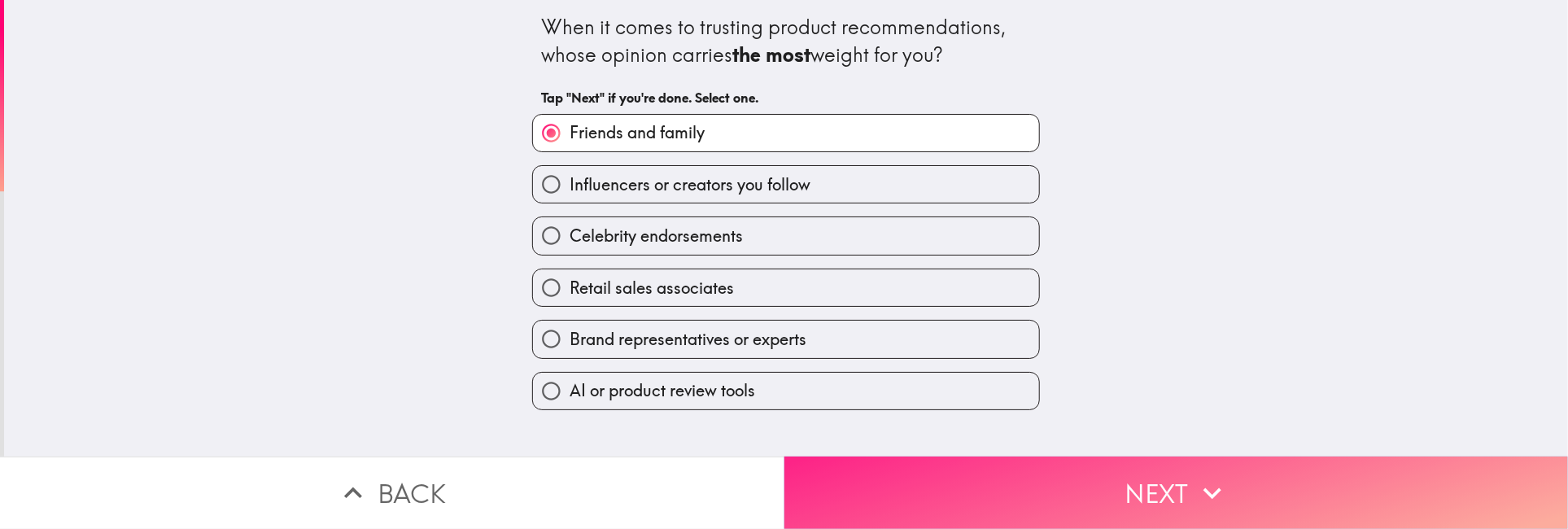
click at [1159, 508] on button "Next" at bounding box center [1177, 493] width 784 height 73
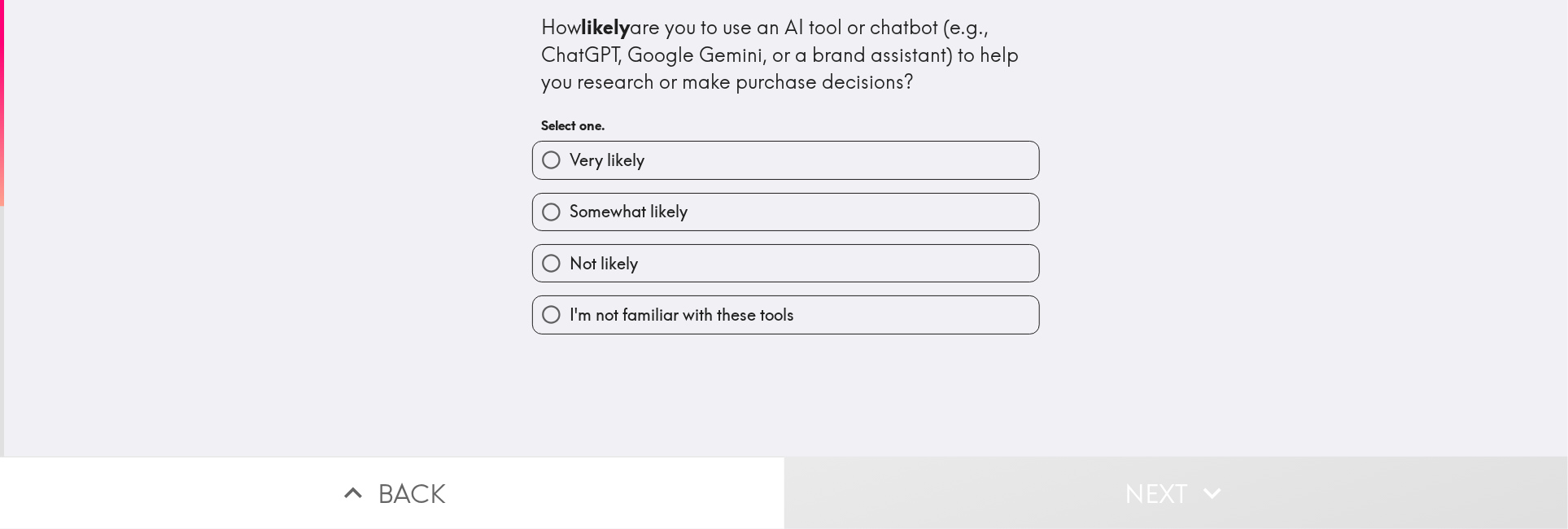
click at [660, 163] on label "Very likely" at bounding box center [786, 159] width 506 height 36
click at [570, 163] on input "Very likely" at bounding box center [552, 159] width 36 height 36
radio input "true"
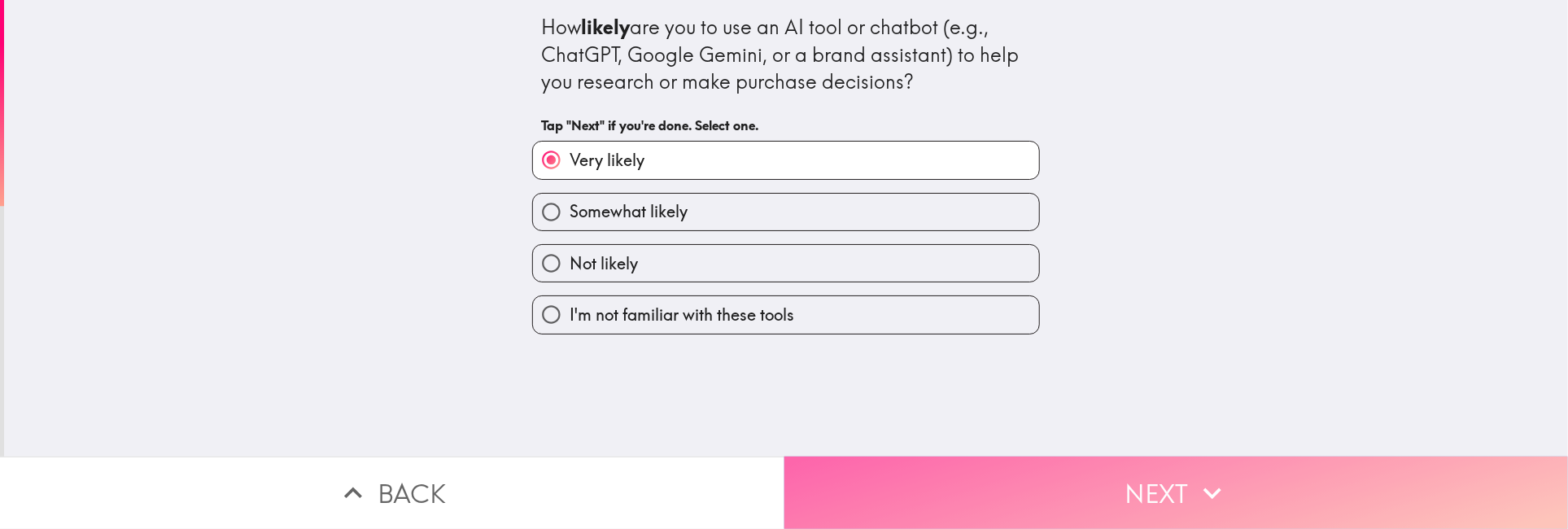
click at [1149, 484] on button "Next" at bounding box center [1177, 493] width 784 height 73
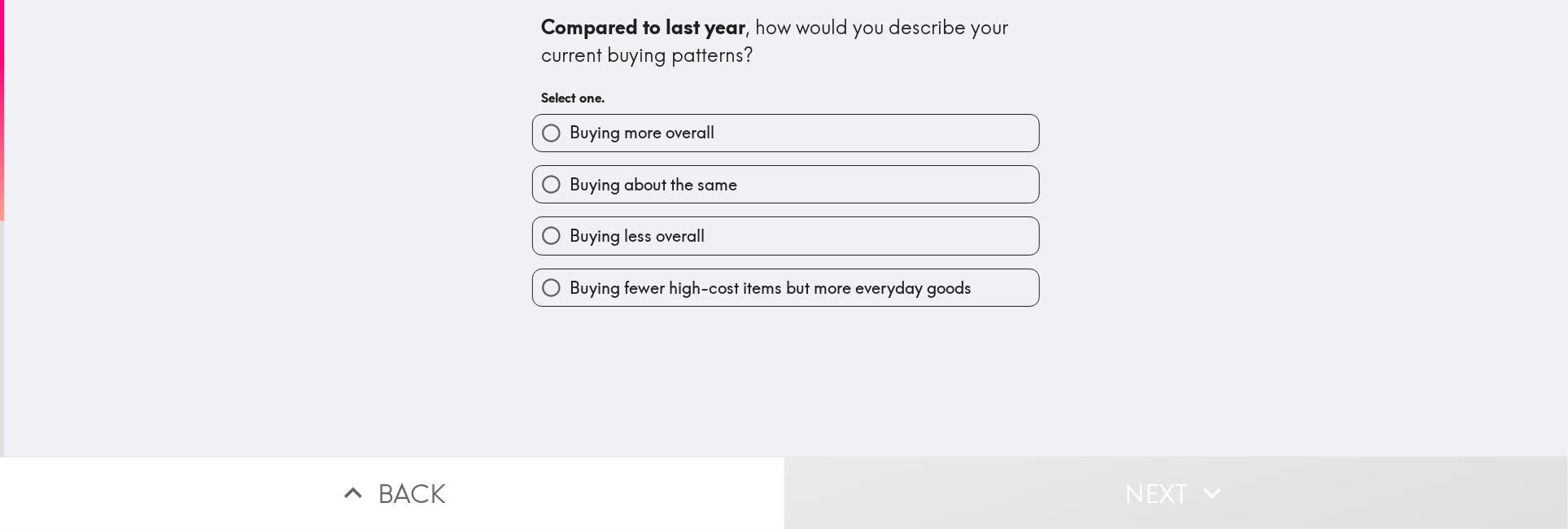
click at [700, 192] on span "Buying about the same" at bounding box center [654, 185] width 168 height 23
click at [570, 192] on input "Buying about the same" at bounding box center [552, 184] width 36 height 36
radio input "true"
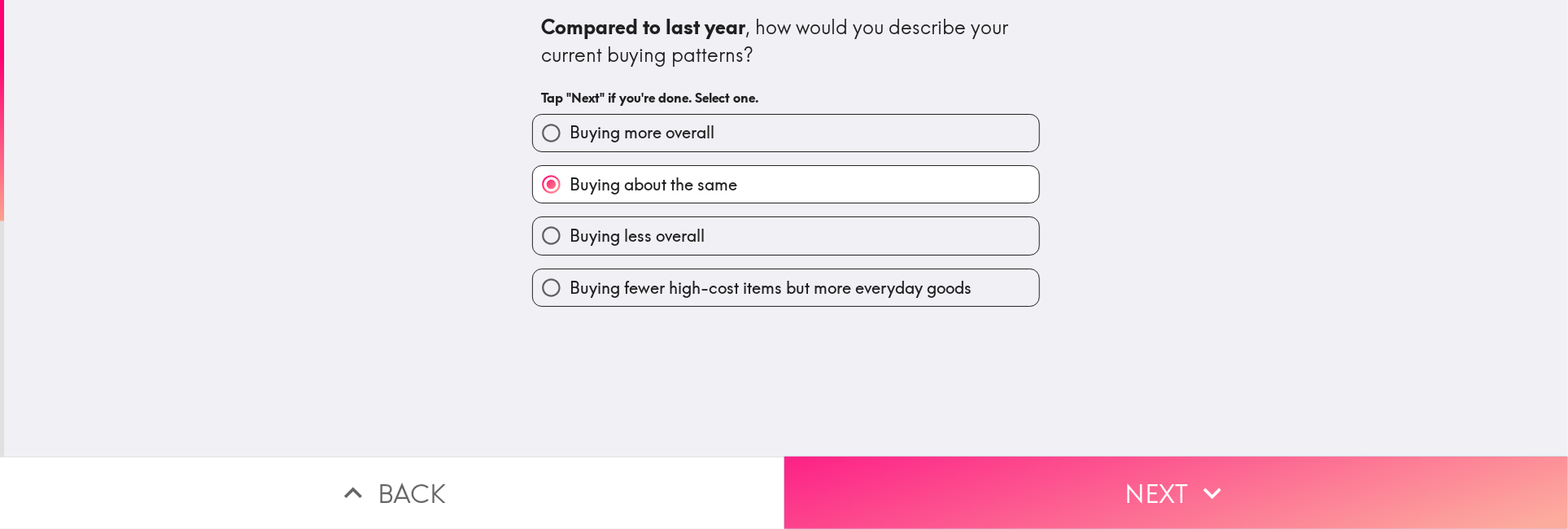
click at [1086, 475] on button "Next" at bounding box center [1177, 493] width 784 height 73
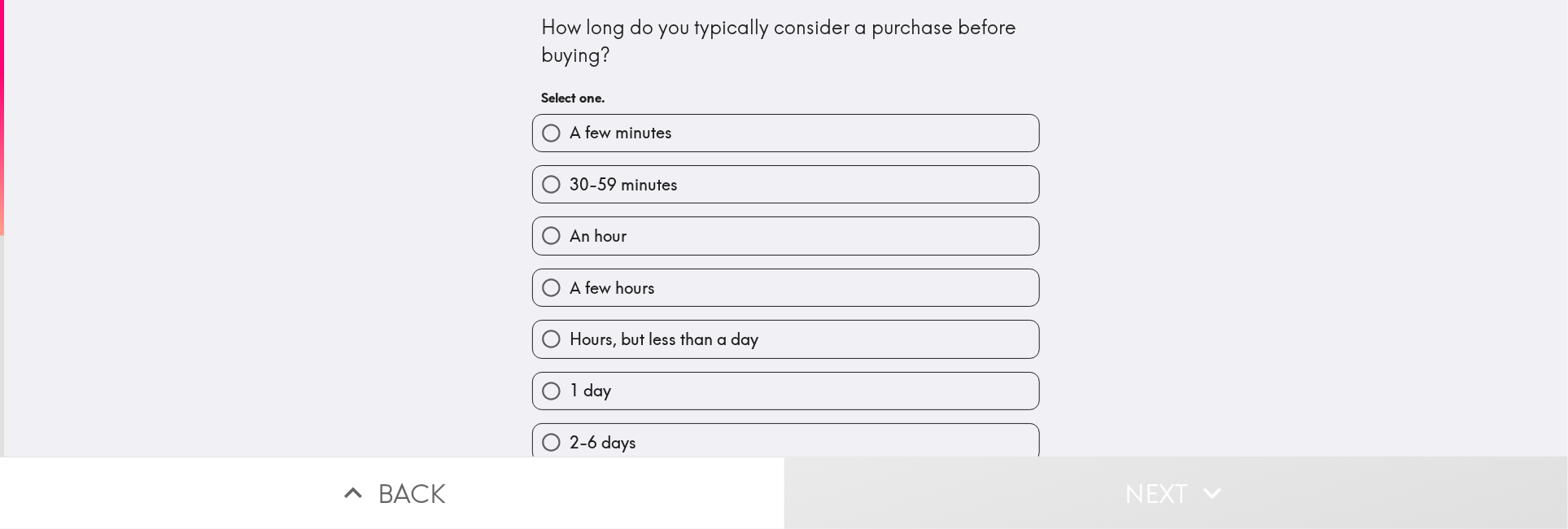
click at [693, 138] on label "A few minutes" at bounding box center [786, 133] width 506 height 36
click at [570, 138] on input "A few minutes" at bounding box center [552, 133] width 36 height 36
radio input "true"
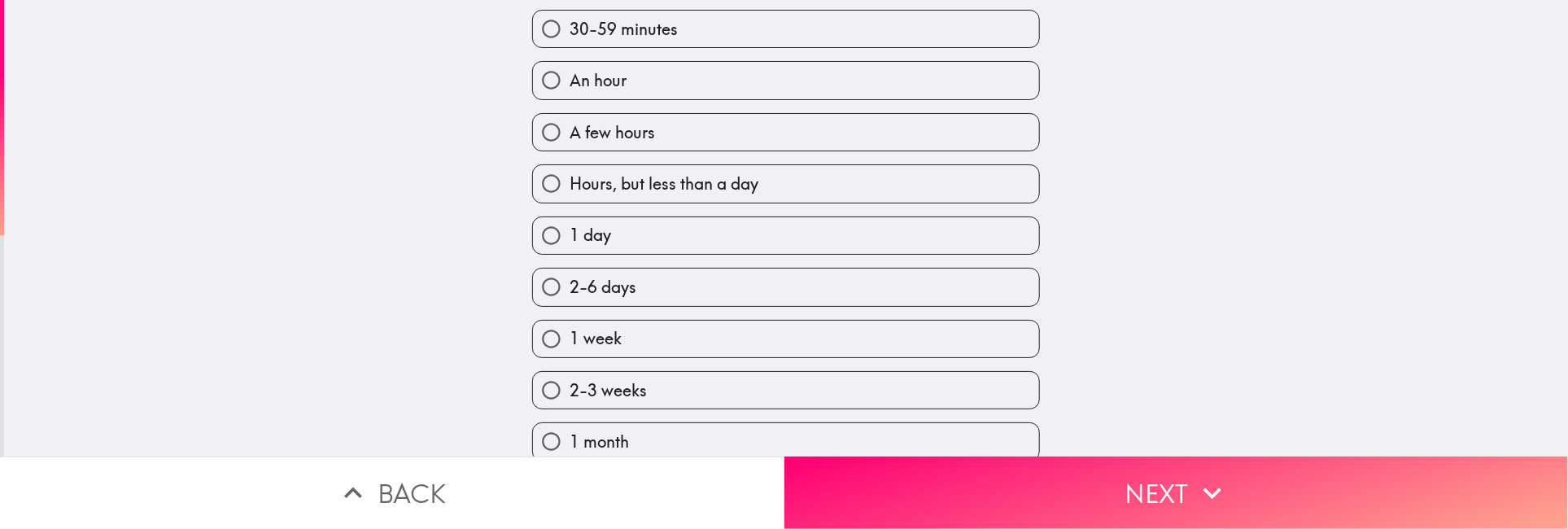
scroll to position [163, 0]
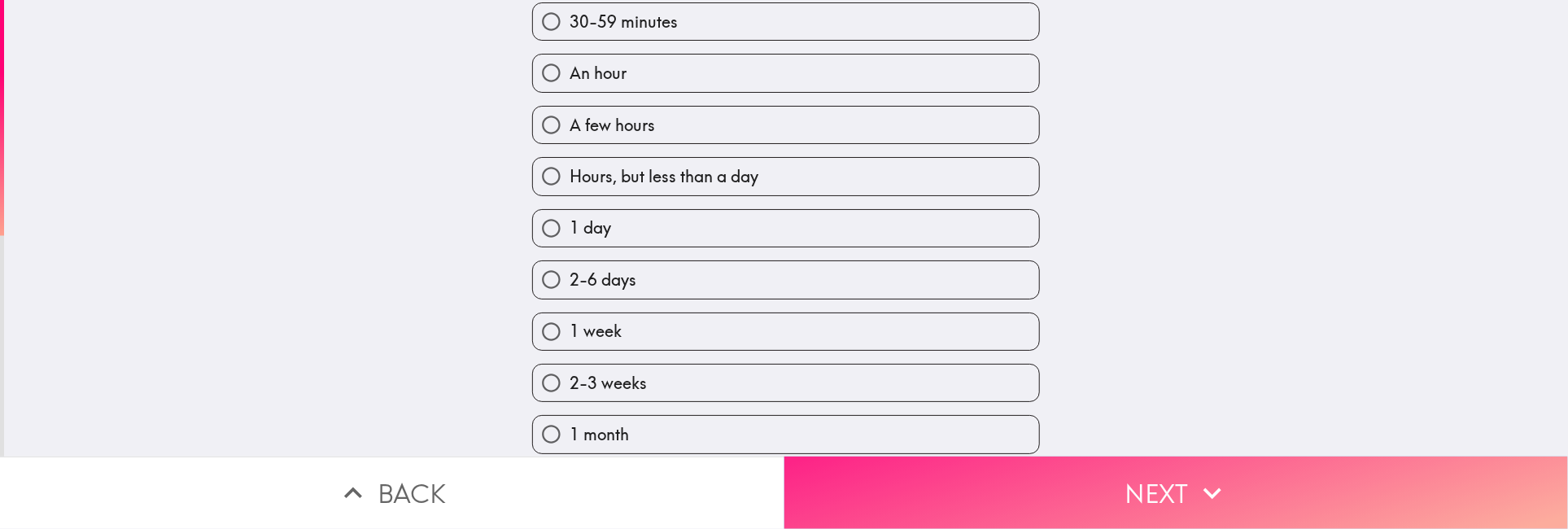
click at [1137, 487] on button "Next" at bounding box center [1177, 493] width 784 height 73
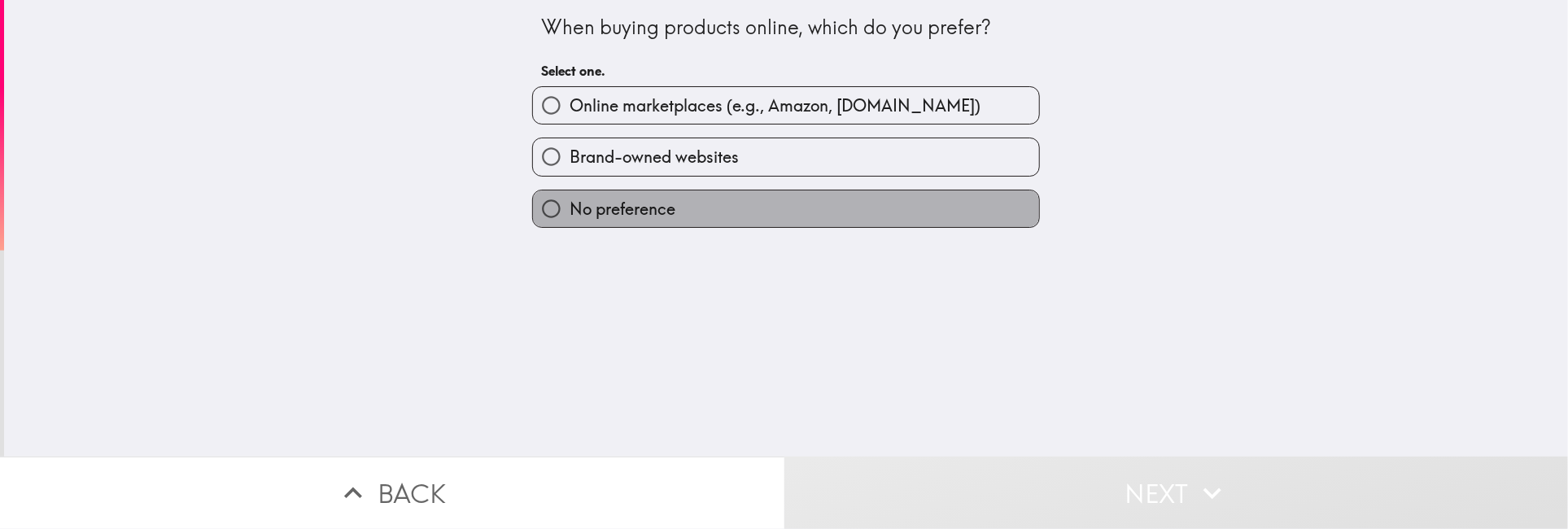
click at [650, 197] on label "No preference" at bounding box center [786, 209] width 506 height 36
click at [570, 197] on input "No preference" at bounding box center [552, 209] width 36 height 36
radio input "true"
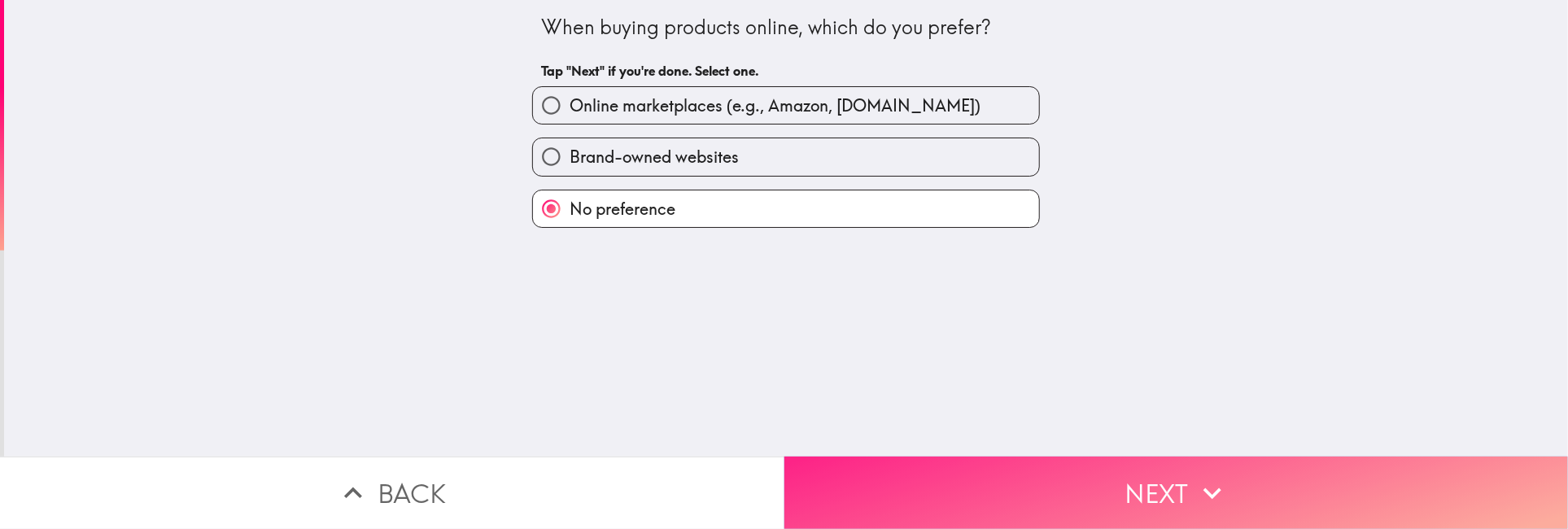
click at [1185, 484] on button "Next" at bounding box center [1177, 493] width 784 height 73
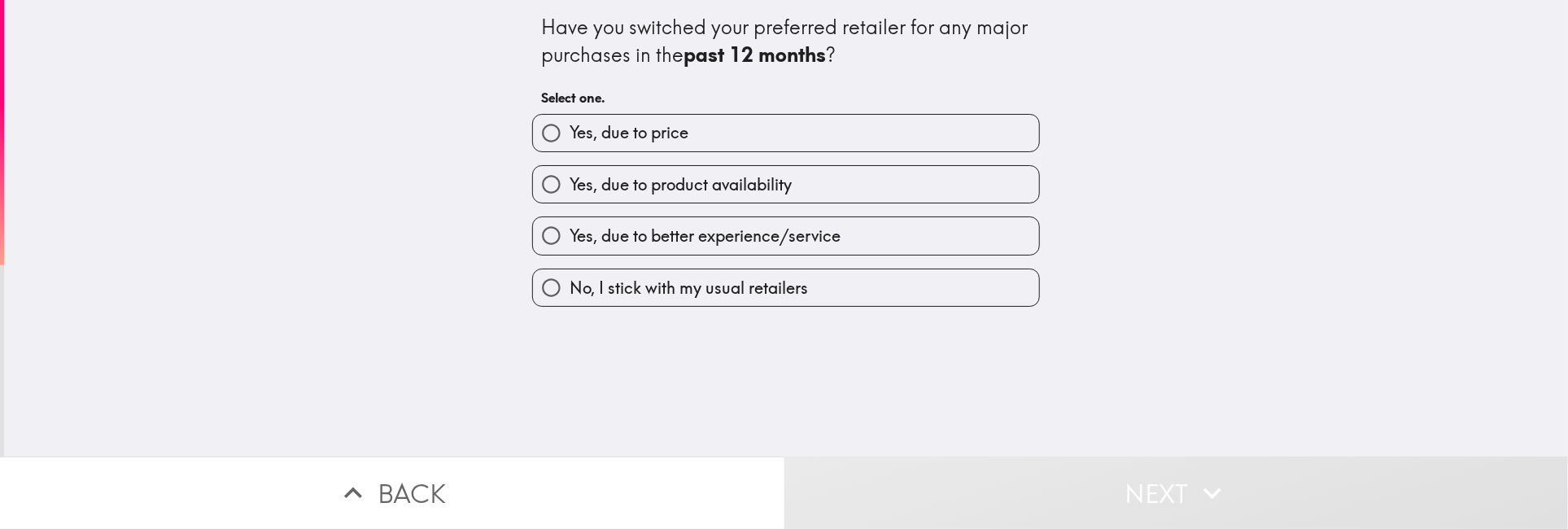
click at [679, 285] on span "No, I stick with my usual retailers" at bounding box center [689, 288] width 239 height 23
click at [570, 285] on input "No, I stick with my usual retailers" at bounding box center [552, 287] width 36 height 36
radio input "true"
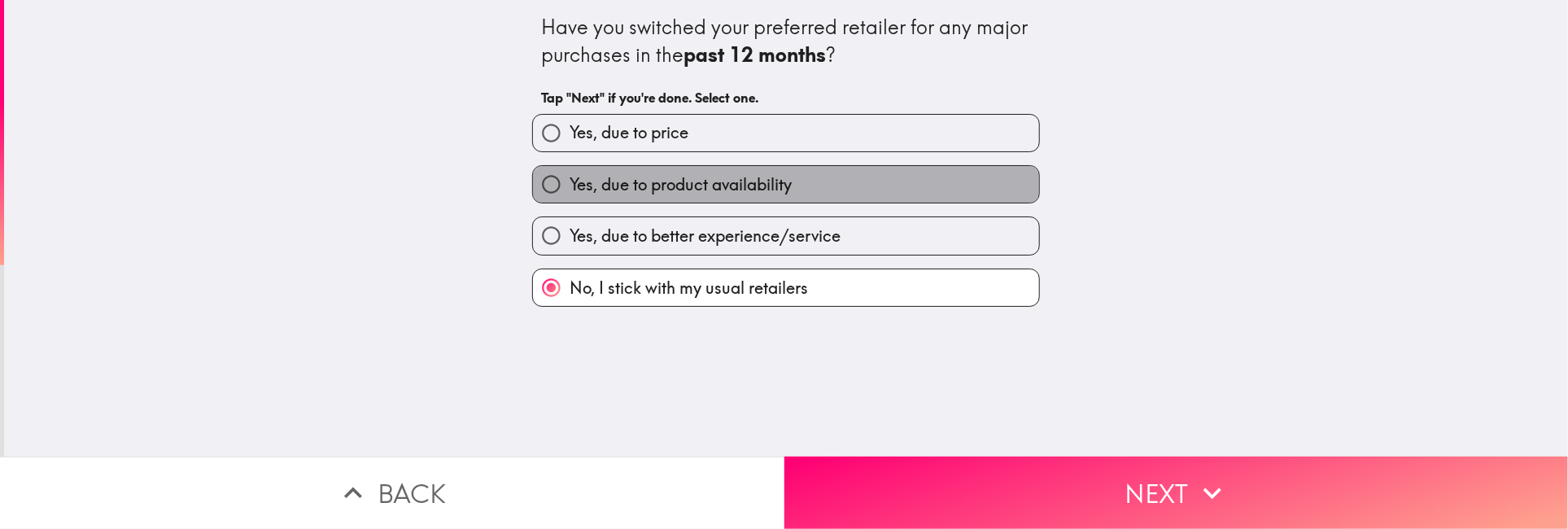
click at [622, 188] on span "Yes, due to product availability" at bounding box center [680, 185] width 222 height 23
click at [570, 188] on input "Yes, due to product availability" at bounding box center [552, 184] width 36 height 36
radio input "true"
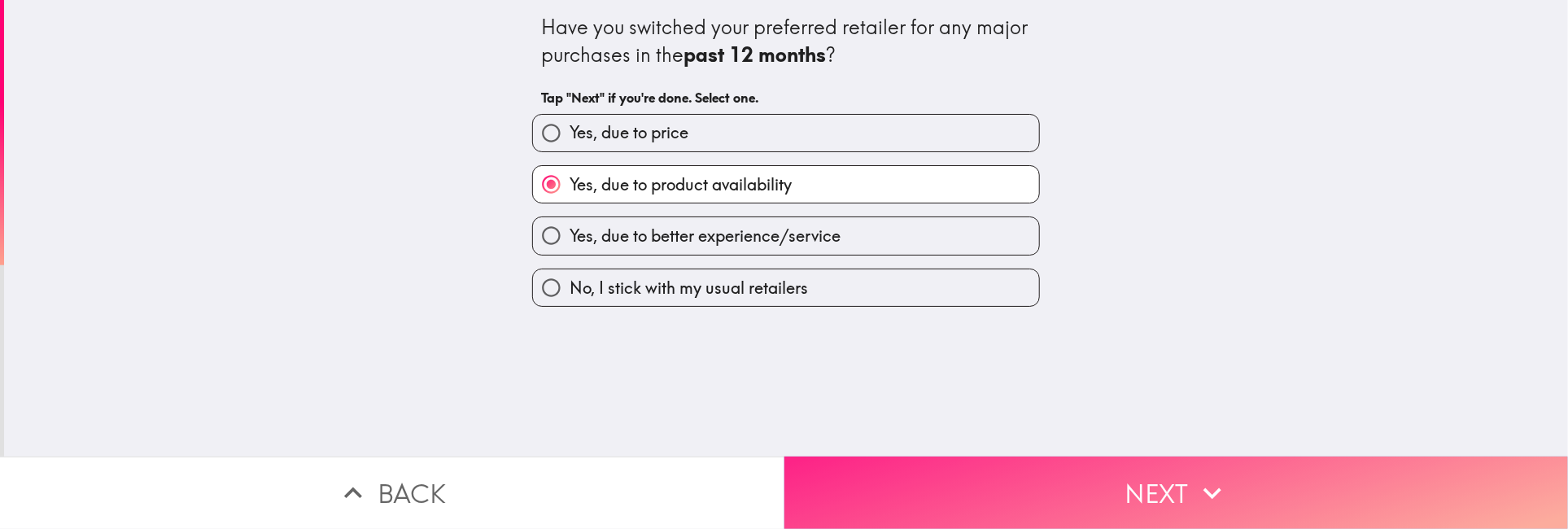
click at [1163, 468] on button "Next" at bounding box center [1177, 493] width 784 height 73
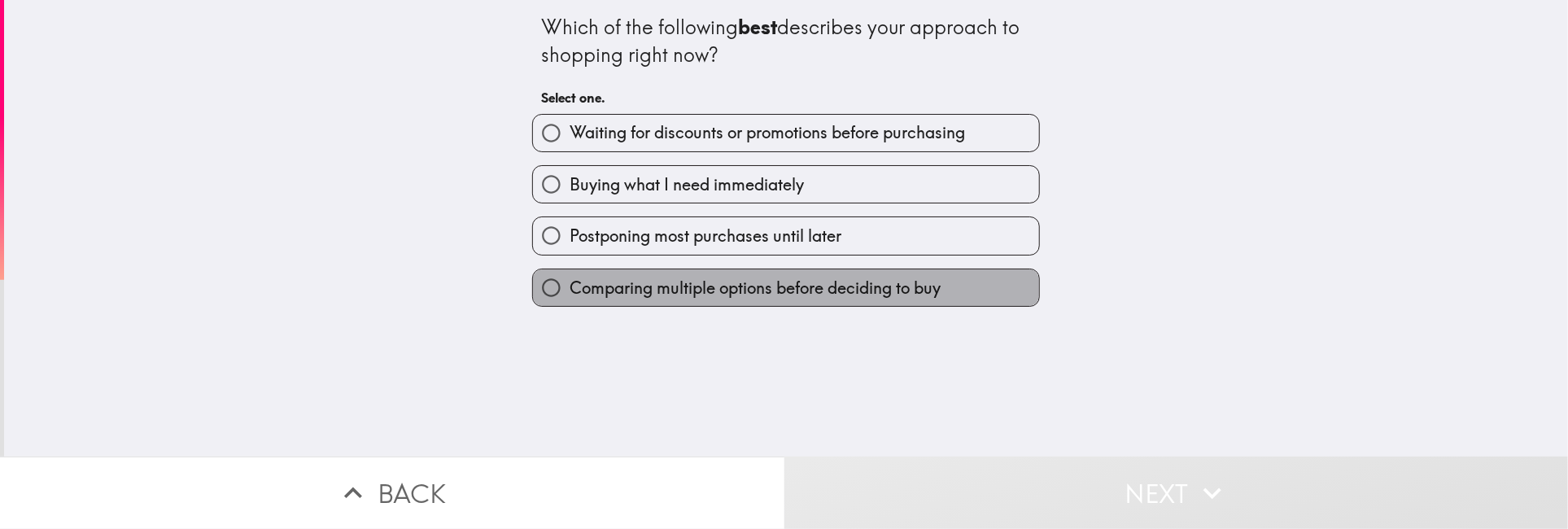
click at [739, 299] on span "Comparing multiple options before deciding to buy" at bounding box center [755, 288] width 371 height 23
click at [570, 299] on input "Comparing multiple options before deciding to buy" at bounding box center [552, 287] width 36 height 36
radio input "true"
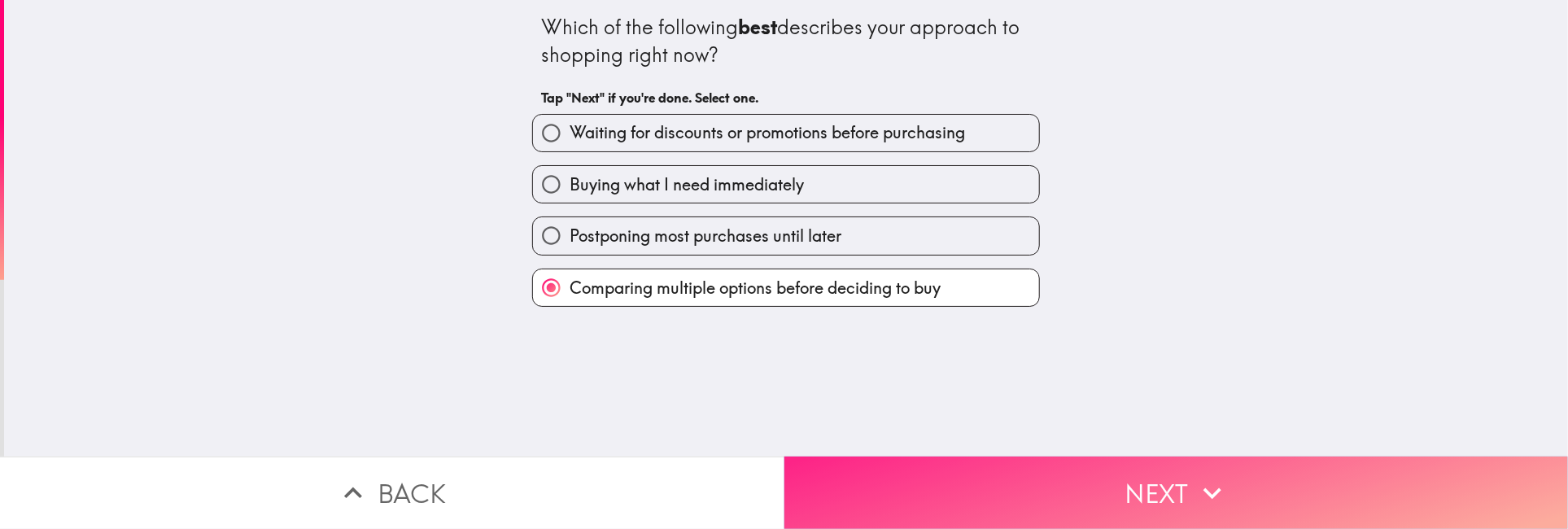
click at [1203, 488] on icon "button" at bounding box center [1212, 494] width 18 height 11
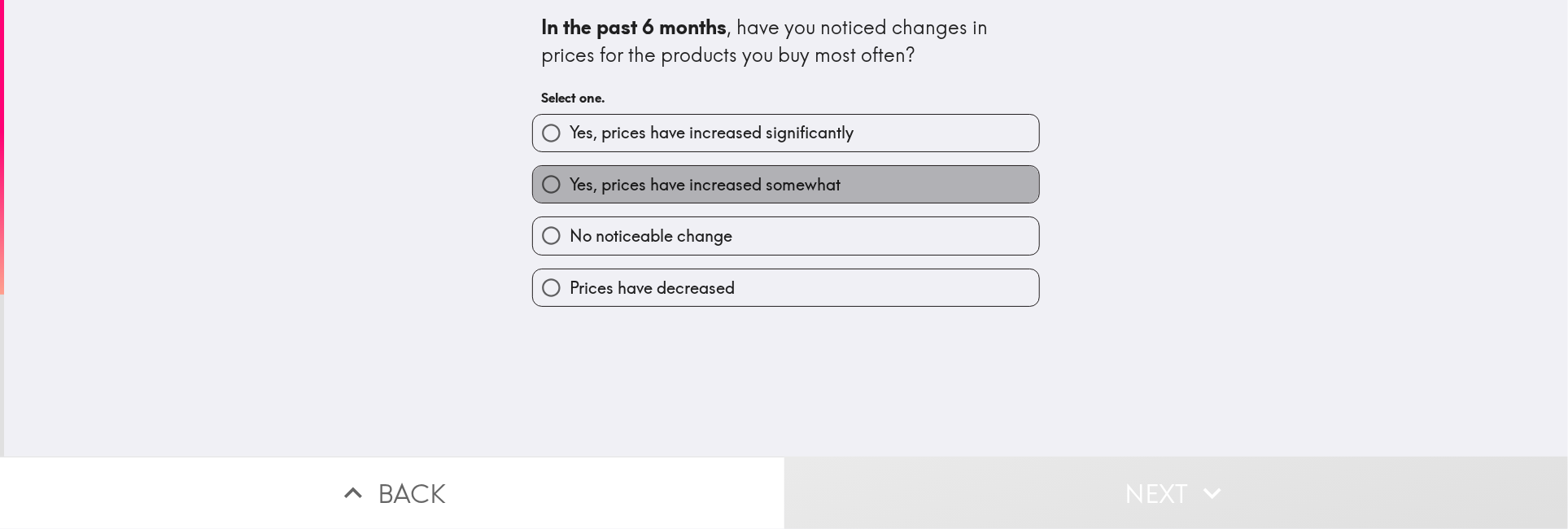
click at [793, 193] on span "Yes, prices have increased somewhat" at bounding box center [705, 185] width 271 height 23
click at [570, 193] on input "Yes, prices have increased somewhat" at bounding box center [552, 184] width 36 height 36
radio input "true"
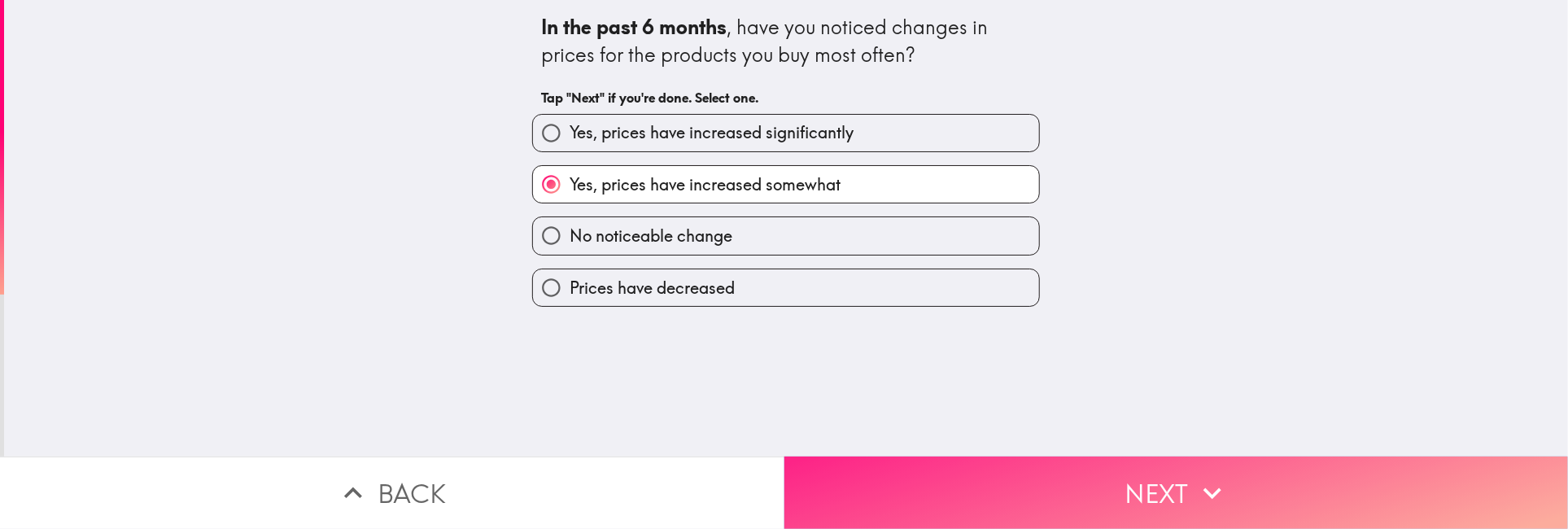
click at [1081, 473] on button "Next" at bounding box center [1177, 493] width 784 height 73
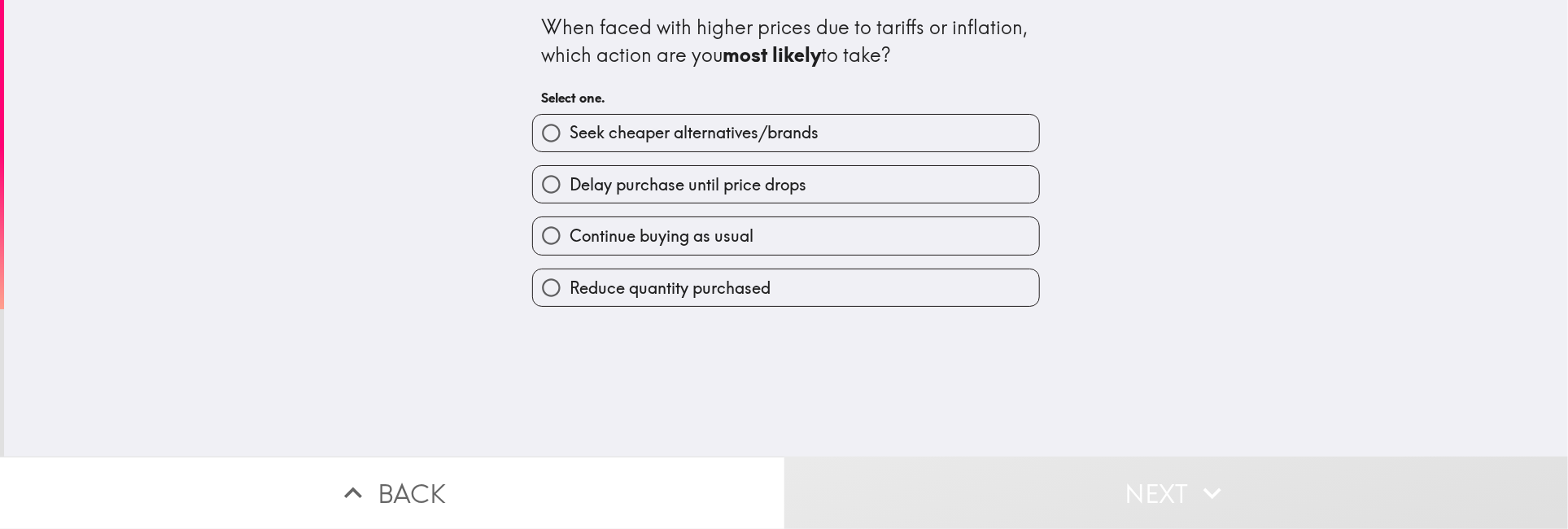
click at [656, 286] on span "Reduce quantity purchased" at bounding box center [670, 288] width 201 height 23
click at [570, 286] on input "Reduce quantity purchased" at bounding box center [552, 287] width 36 height 36
radio input "true"
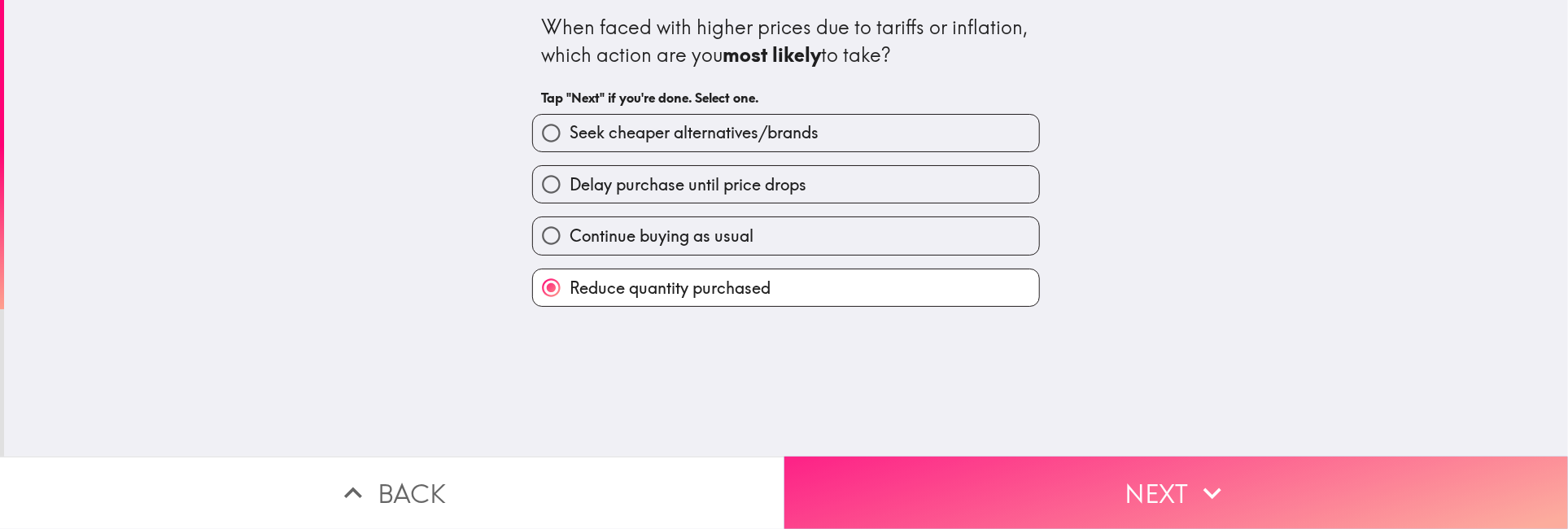
click at [1128, 488] on button "Next" at bounding box center [1177, 493] width 784 height 73
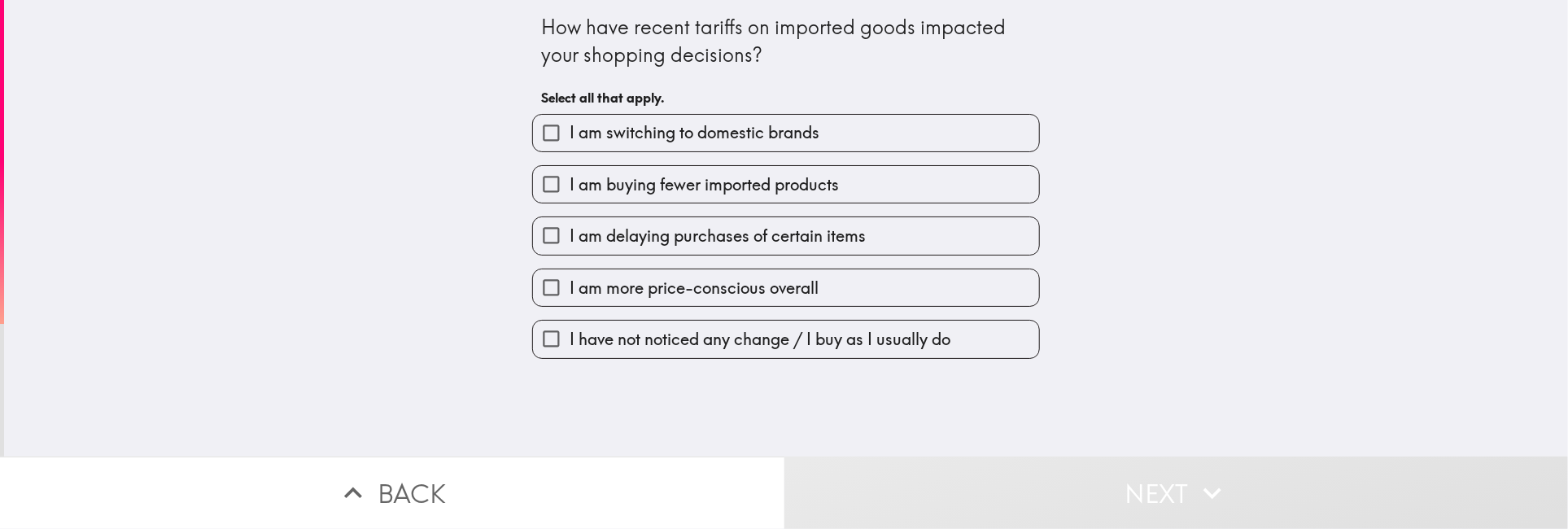
click at [632, 288] on span "I am more price-conscious overall" at bounding box center [694, 288] width 249 height 23
click at [570, 288] on input "I am more price-conscious overall" at bounding box center [552, 287] width 36 height 36
checkbox input "true"
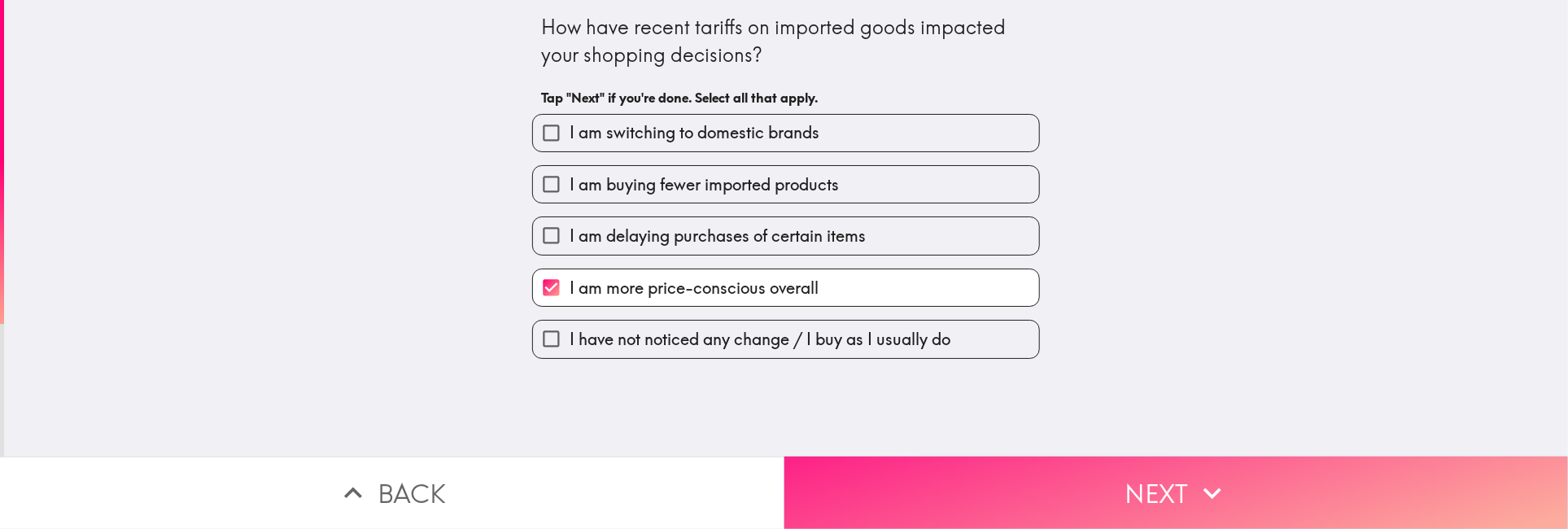
click at [1163, 478] on button "Next" at bounding box center [1177, 493] width 784 height 73
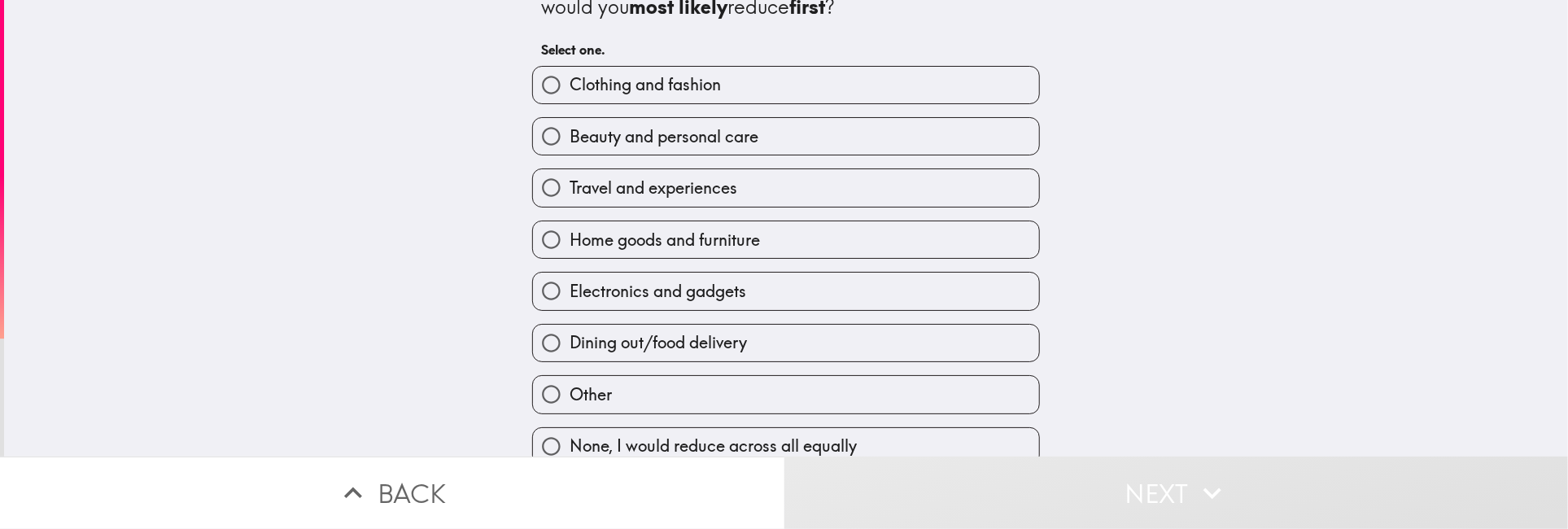
scroll to position [70, 0]
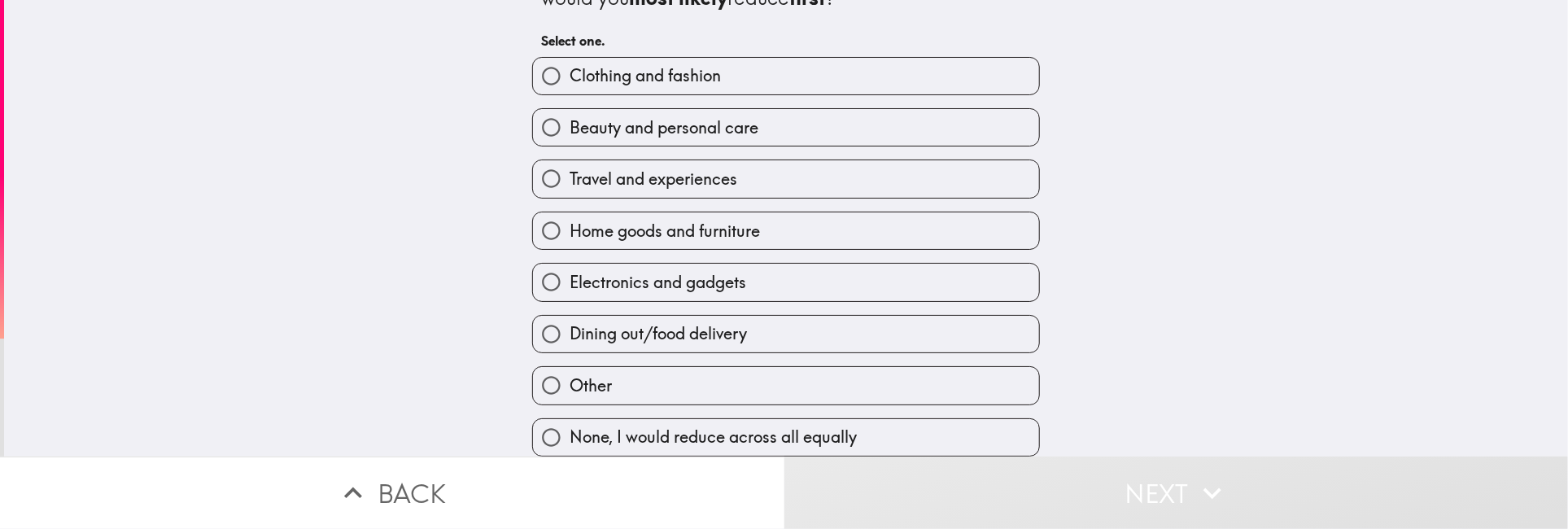
click at [658, 124] on span "Beauty and personal care" at bounding box center [664, 128] width 189 height 23
click at [570, 124] on input "Beauty and personal care" at bounding box center [552, 127] width 36 height 36
radio input "true"
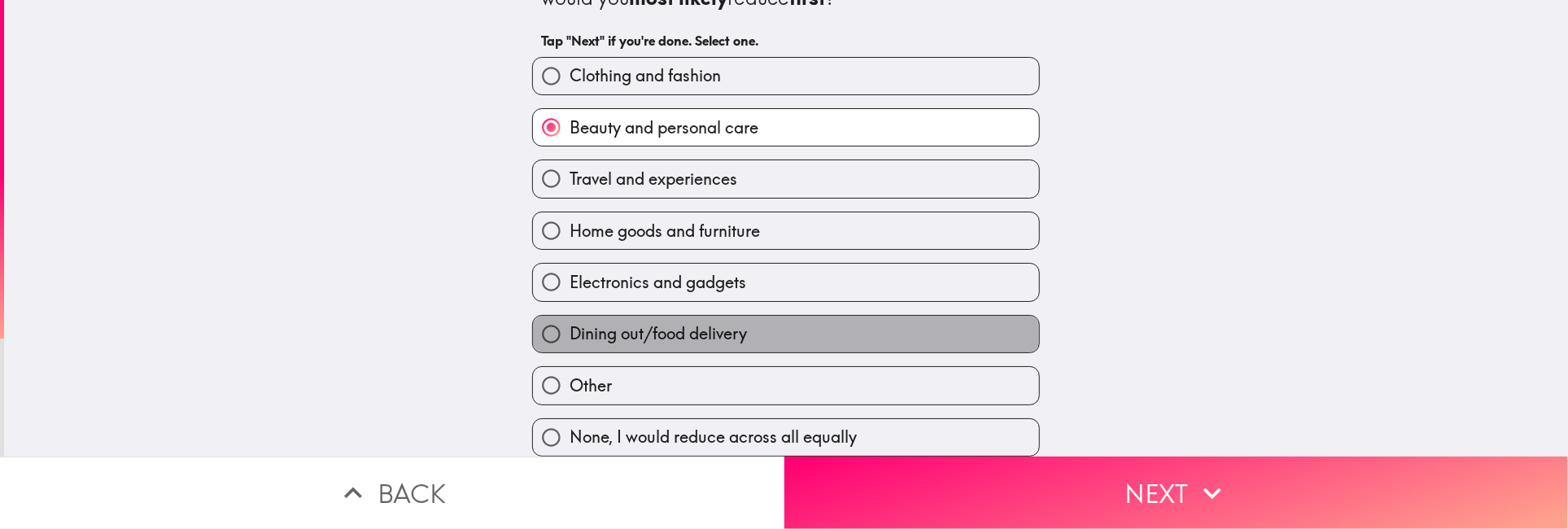
click at [712, 332] on span "Dining out/food delivery" at bounding box center [659, 334] width 178 height 23
click at [570, 332] on input "Dining out/food delivery" at bounding box center [552, 334] width 36 height 36
radio input "true"
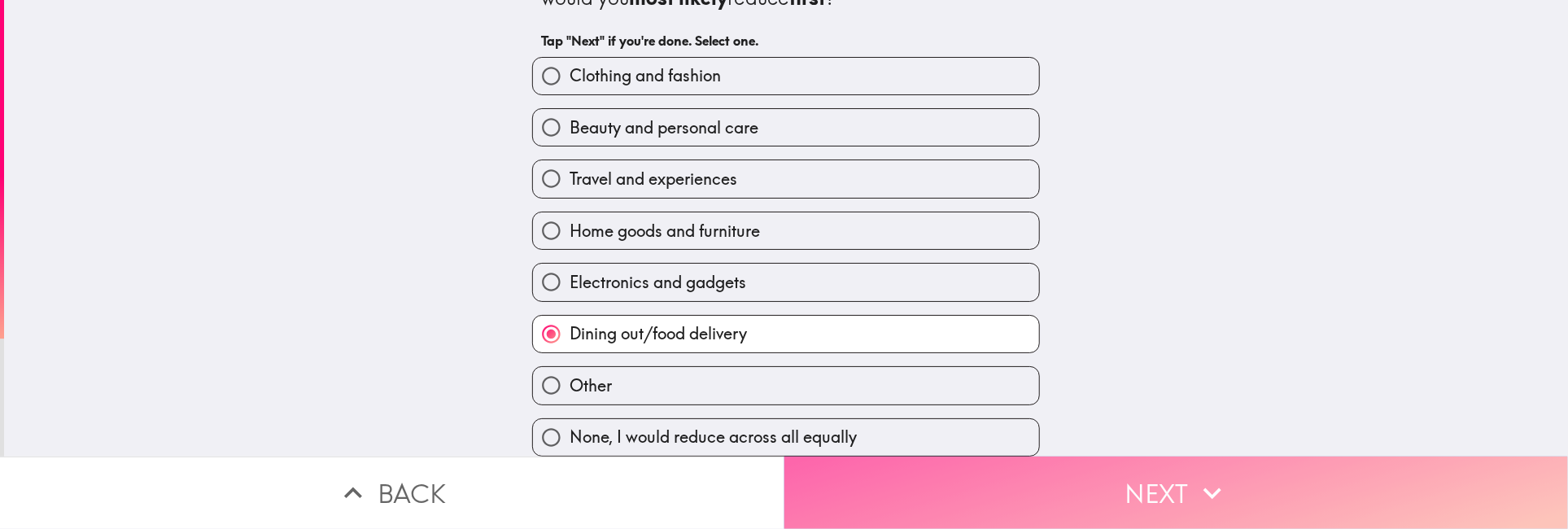
click at [1137, 482] on button "Next" at bounding box center [1177, 493] width 784 height 73
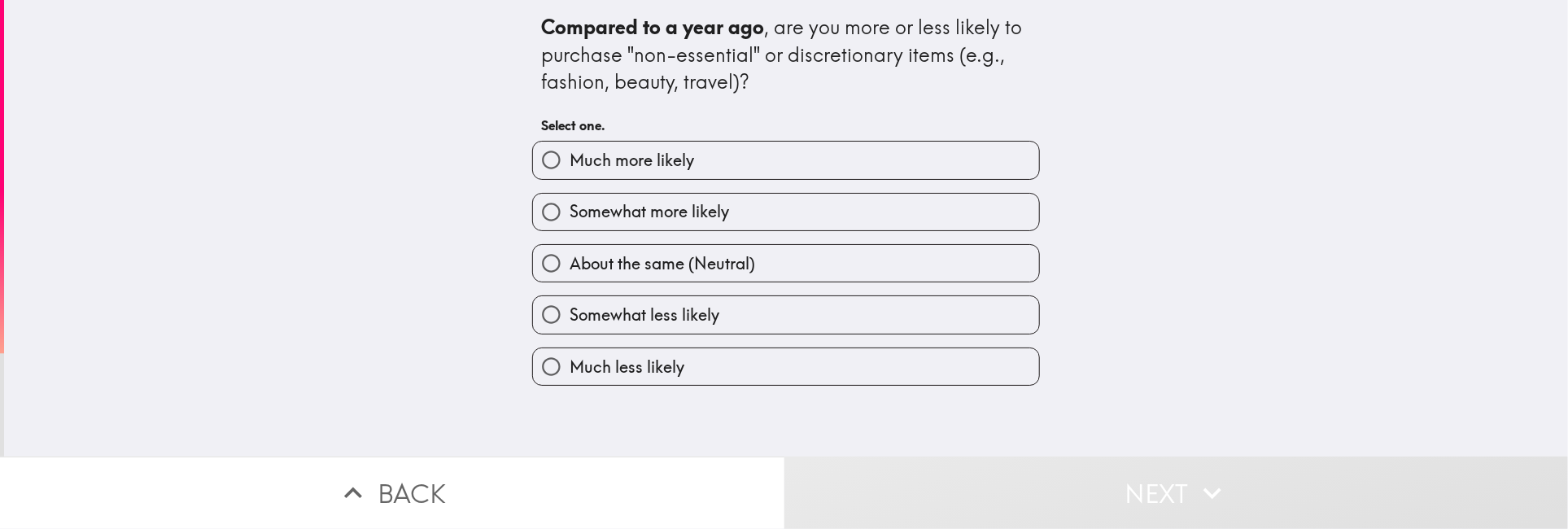
click at [656, 263] on span "About the same (Neutral)" at bounding box center [662, 264] width 185 height 23
click at [570, 263] on input "About the same (Neutral)" at bounding box center [552, 264] width 36 height 36
radio input "true"
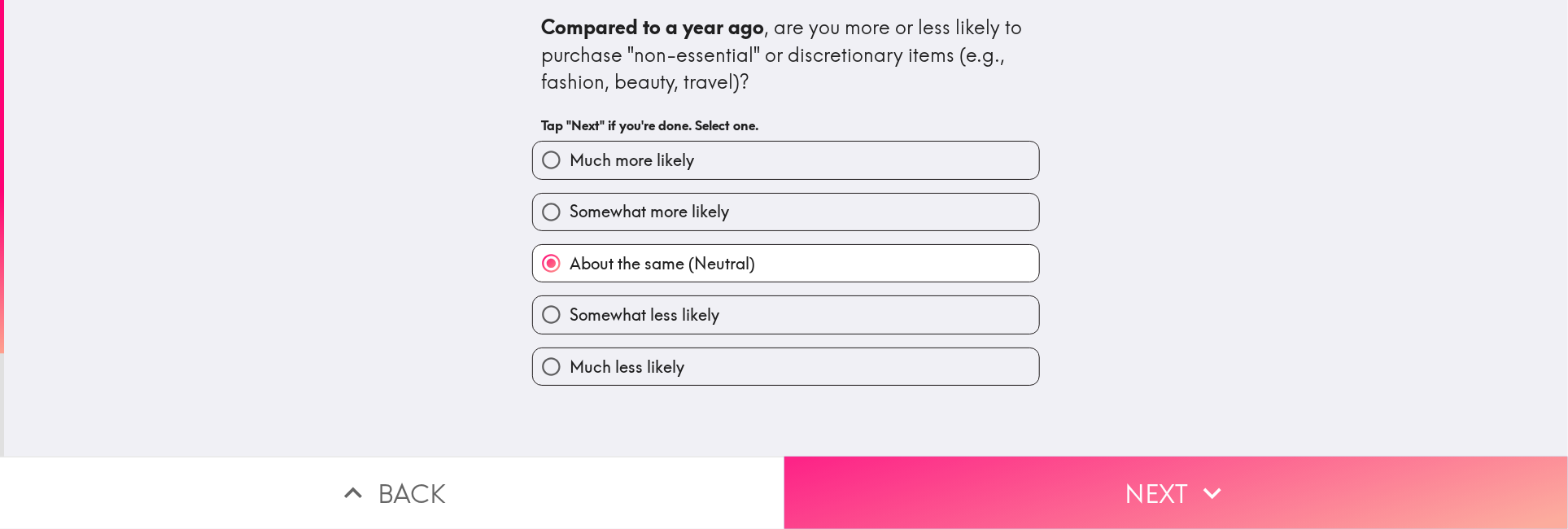
click at [1189, 500] on button "Next" at bounding box center [1177, 493] width 784 height 73
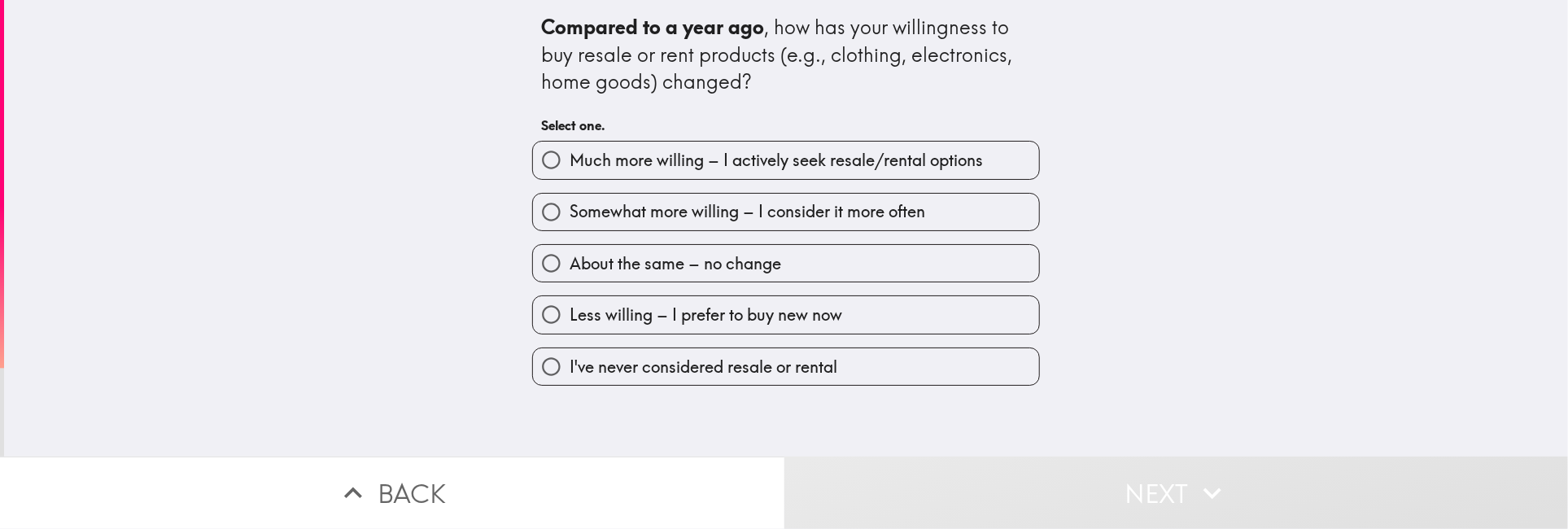
click at [648, 263] on span "About the same – no change" at bounding box center [676, 264] width 212 height 23
click at [570, 263] on input "About the same – no change" at bounding box center [552, 264] width 36 height 36
radio input "true"
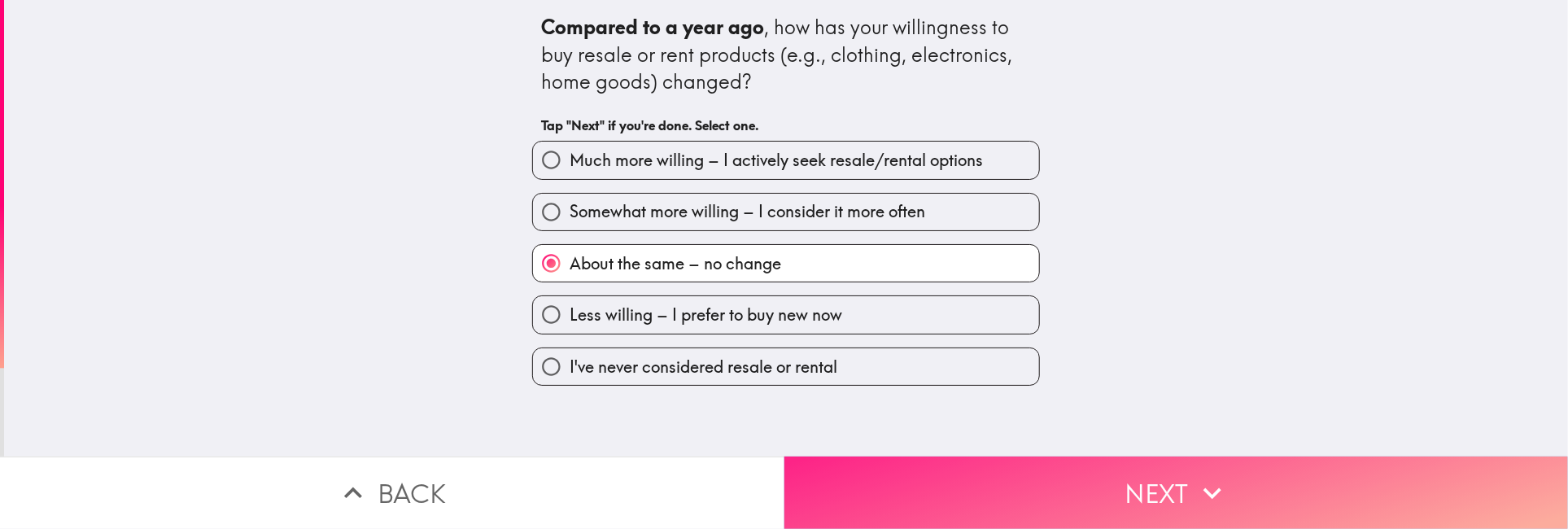
click at [1096, 502] on button "Next" at bounding box center [1177, 493] width 784 height 73
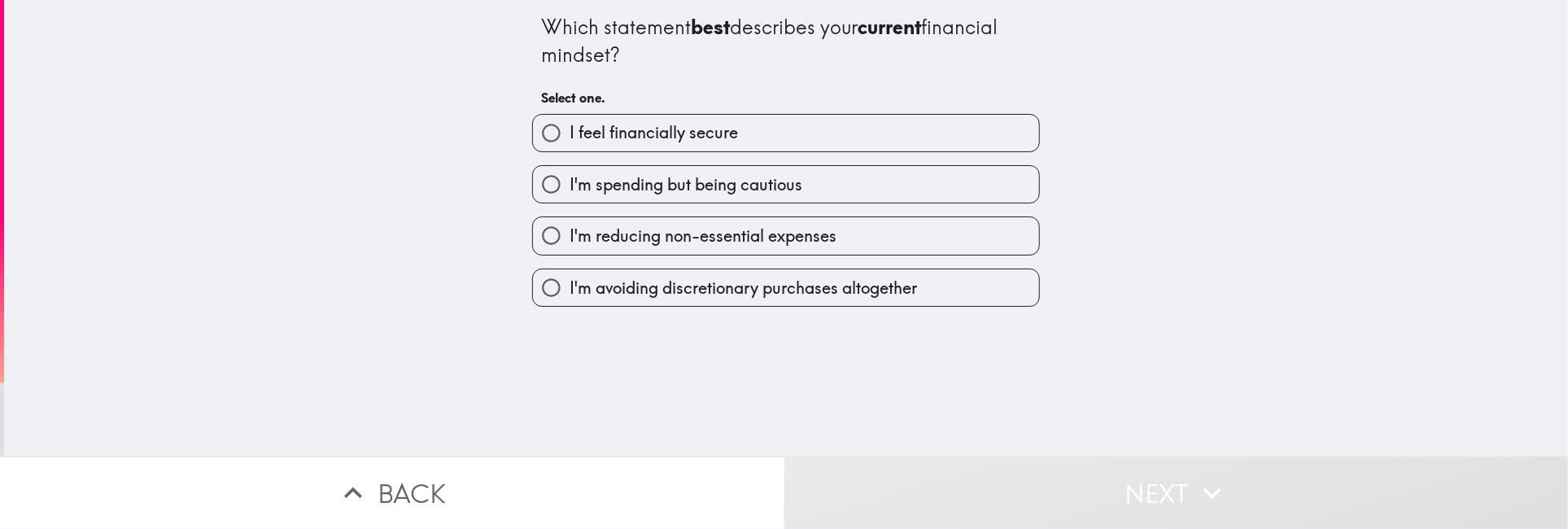
click at [768, 179] on span "I'm spending but being cautious" at bounding box center [686, 185] width 233 height 23
click at [570, 179] on input "I'm spending but being cautious" at bounding box center [552, 184] width 36 height 36
radio input "true"
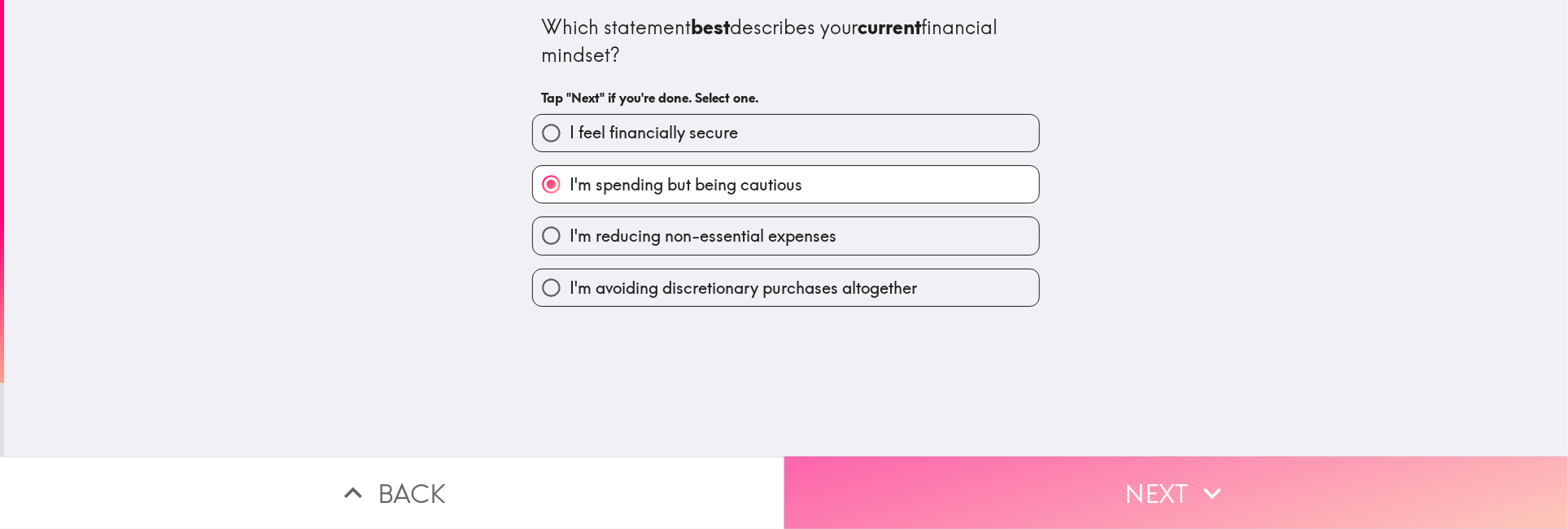
click at [1195, 476] on icon "button" at bounding box center [1213, 494] width 36 height 36
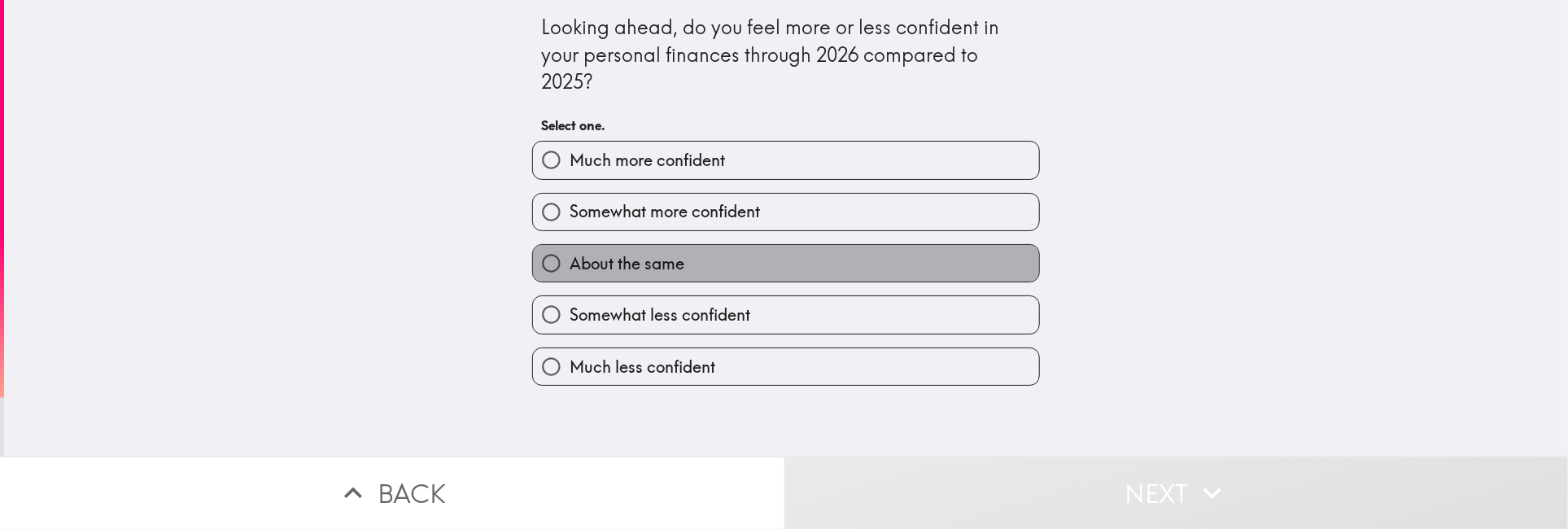
click at [703, 260] on label "About the same" at bounding box center [786, 264] width 506 height 36
click at [570, 260] on input "About the same" at bounding box center [552, 264] width 36 height 36
radio input "true"
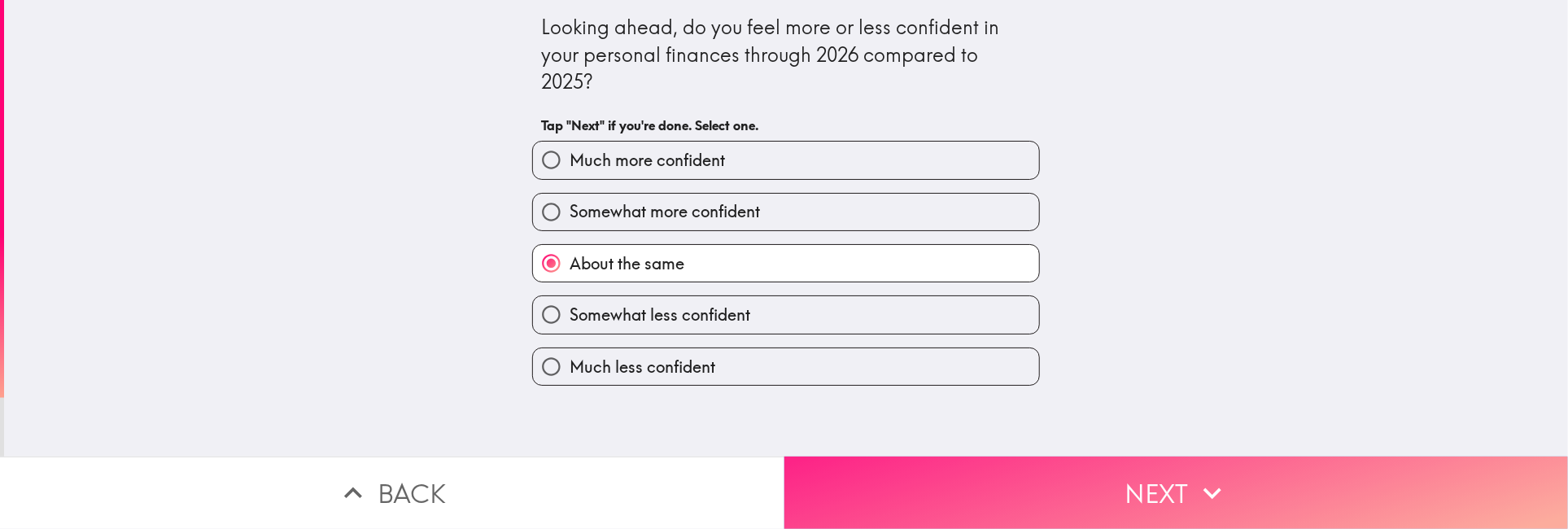
click at [1071, 480] on button "Next" at bounding box center [1177, 493] width 784 height 73
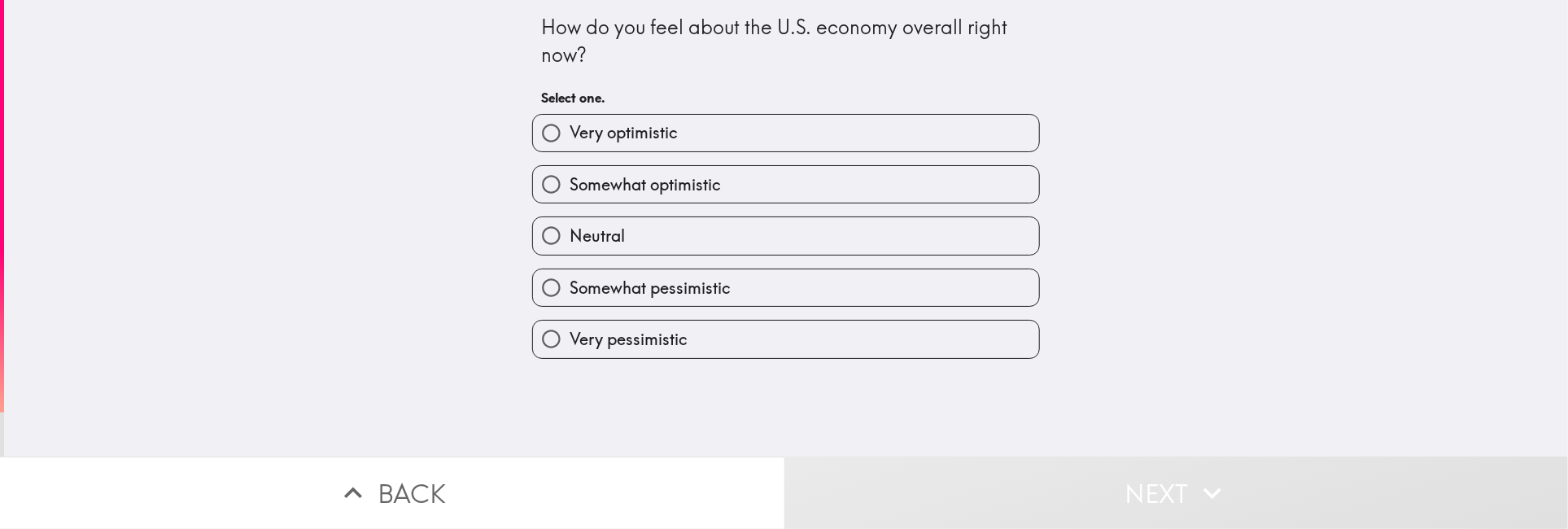
click at [672, 229] on label "Neutral" at bounding box center [786, 236] width 506 height 36
click at [570, 229] on input "Neutral" at bounding box center [552, 236] width 36 height 36
radio input "true"
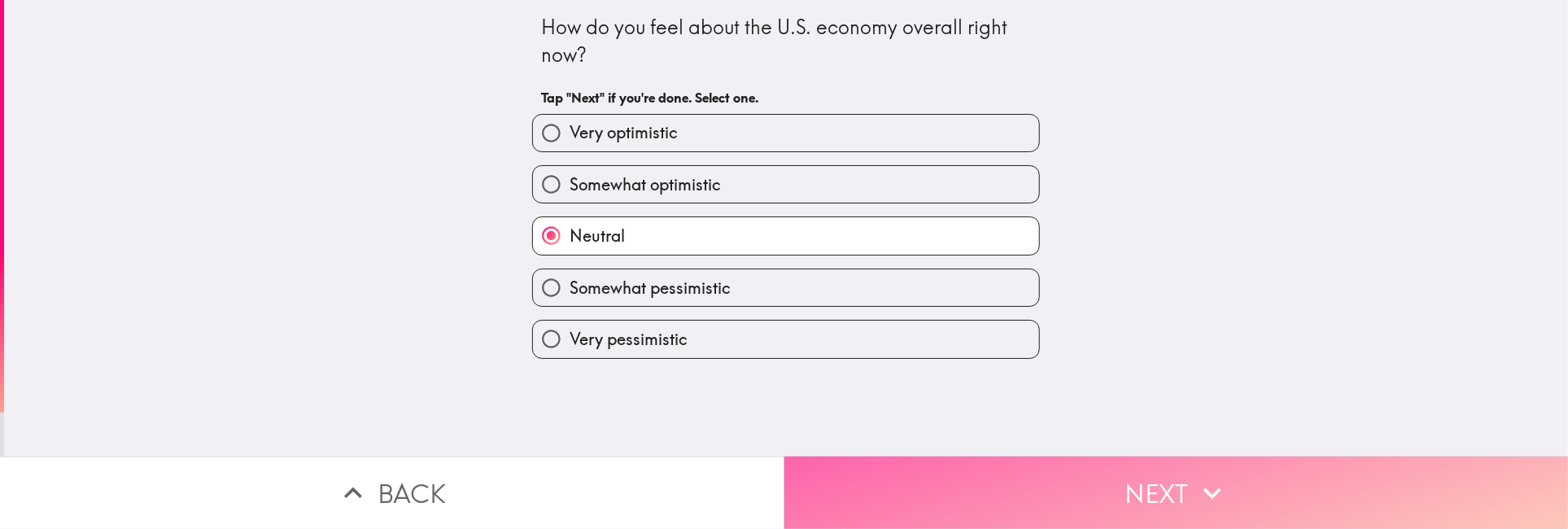
click at [1136, 484] on button "Next" at bounding box center [1177, 493] width 784 height 73
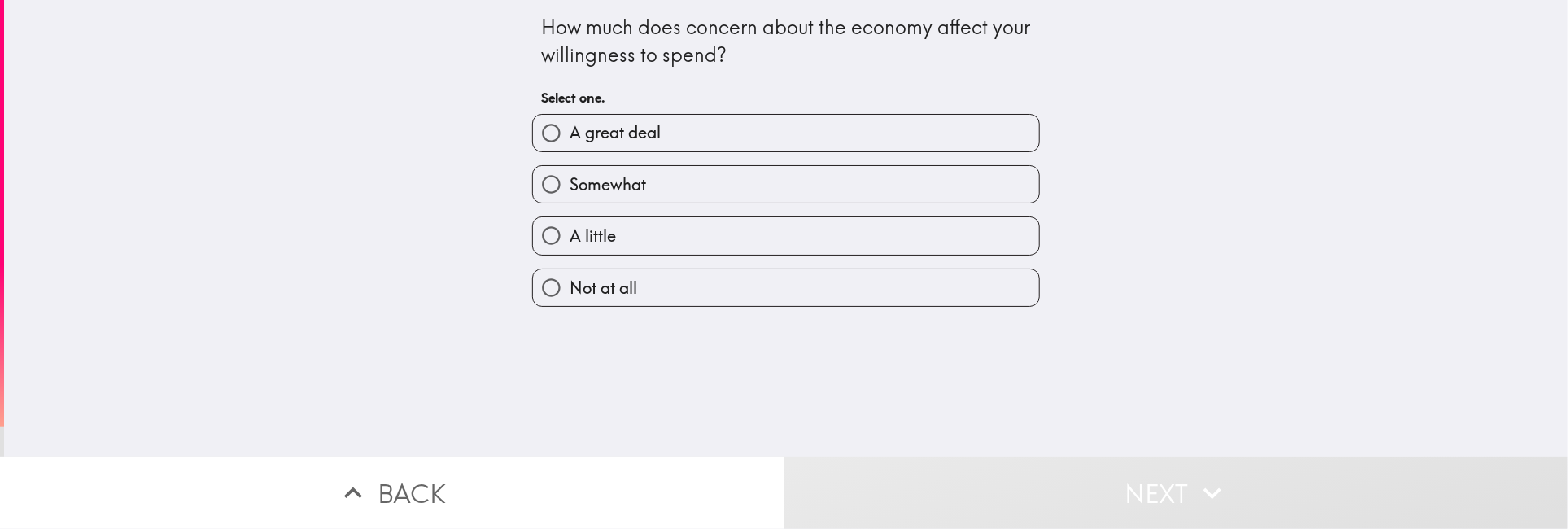
click at [582, 229] on span "A little" at bounding box center [593, 236] width 47 height 23
click at [570, 229] on input "A little" at bounding box center [552, 236] width 36 height 36
radio input "true"
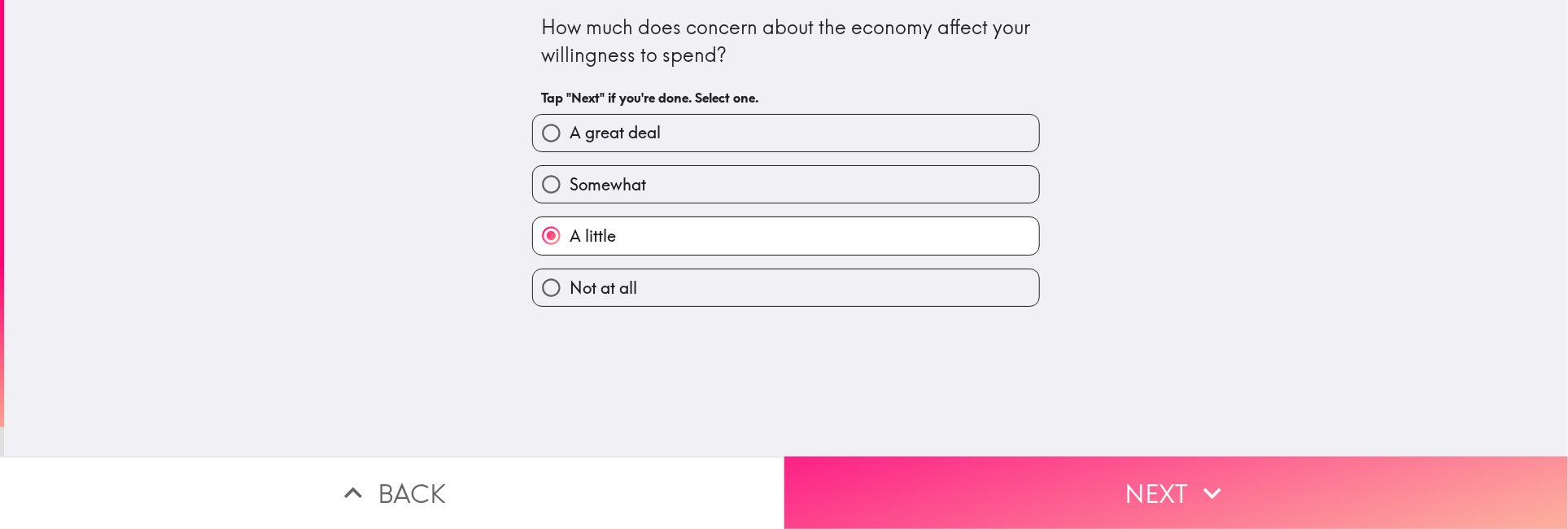
click at [1141, 485] on button "Next" at bounding box center [1177, 493] width 784 height 73
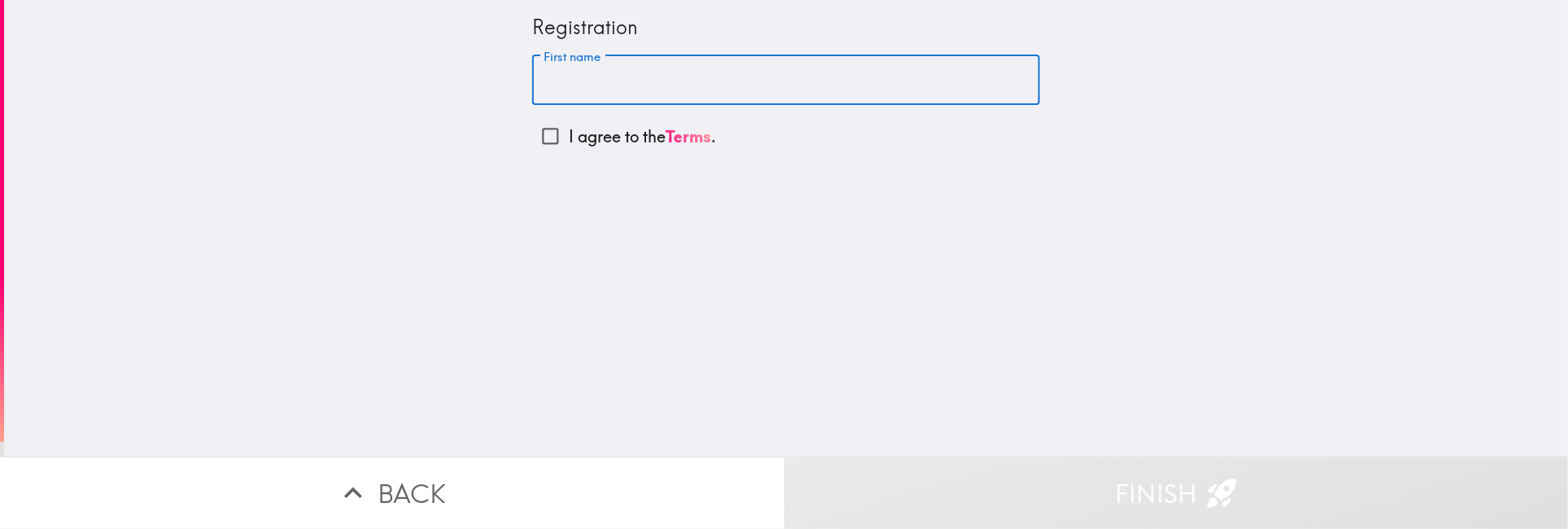
click at [605, 72] on input "First name" at bounding box center [786, 80] width 508 height 51
type input "Moe"
click at [625, 144] on p "I agree to the Terms ." at bounding box center [642, 137] width 147 height 23
click at [569, 144] on input "I agree to the Terms ." at bounding box center [551, 137] width 36 height 36
checkbox input "true"
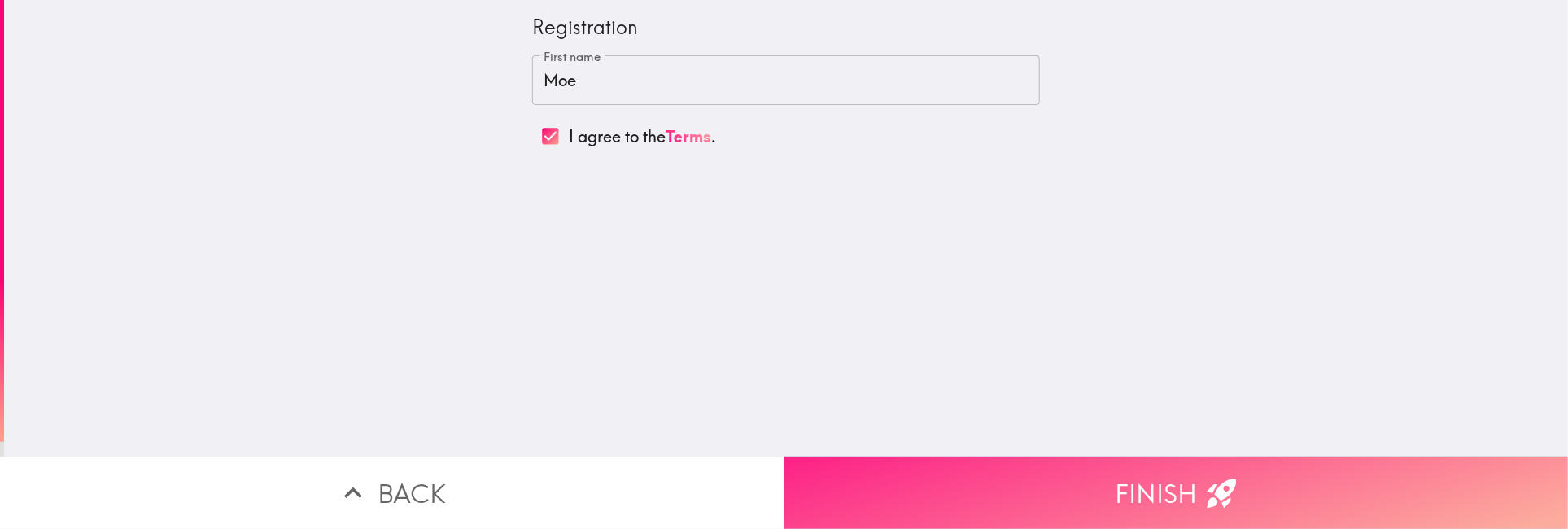
click at [1182, 499] on button "Finish" at bounding box center [1177, 493] width 784 height 73
